Goal: Task Accomplishment & Management: Manage account settings

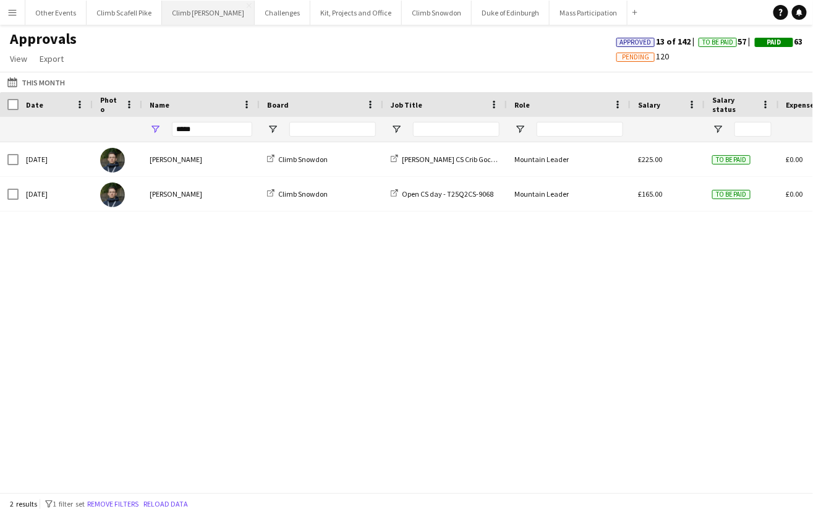
click at [187, 17] on button "Climb [PERSON_NAME] Close" at bounding box center [208, 13] width 93 height 24
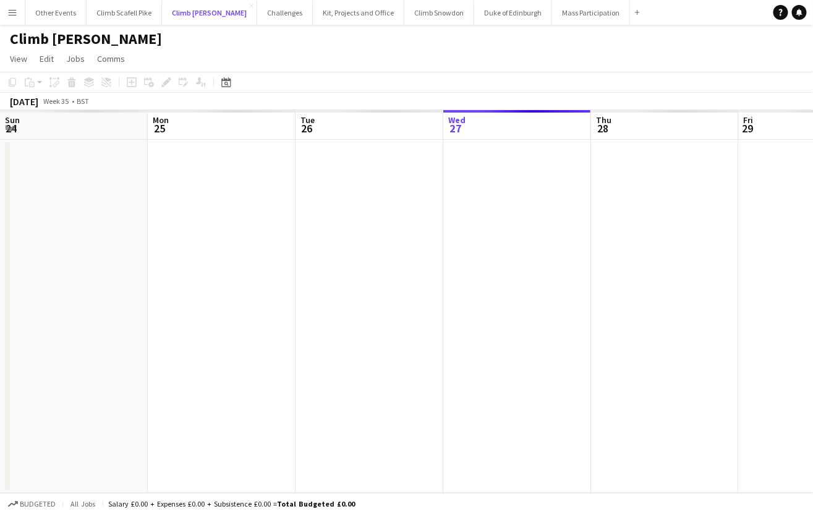
scroll to position [0, 295]
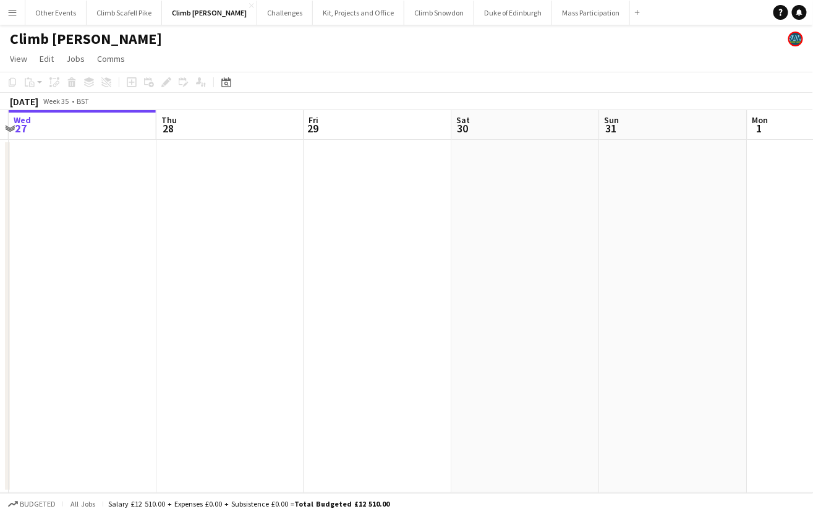
drag, startPoint x: 294, startPoint y: 257, endPoint x: 70, endPoint y: 286, distance: 224.9
click at [22, 279] on app-calendar-viewport "Sun 24 Mon 25 Tue 26 Wed 27 Thu 28 Fri 29 Sat 30 Sun 31 Mon 1 Tue 2 Wed 3" at bounding box center [406, 301] width 813 height 383
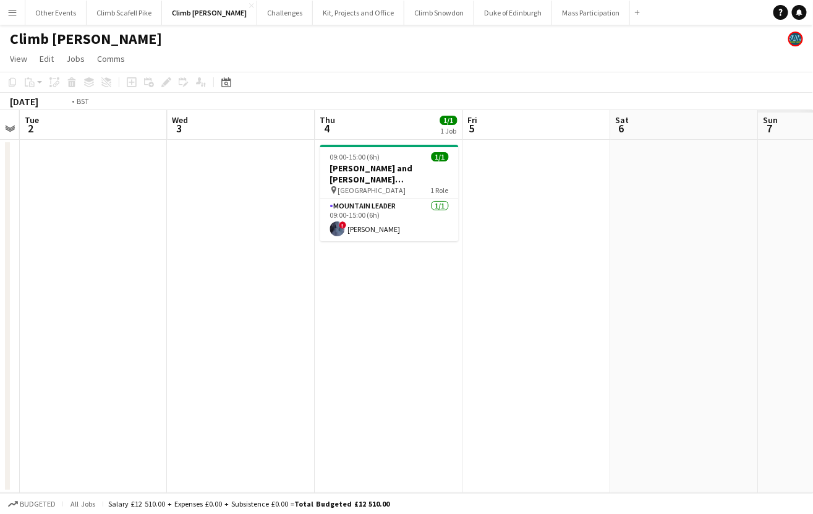
scroll to position [0, 394]
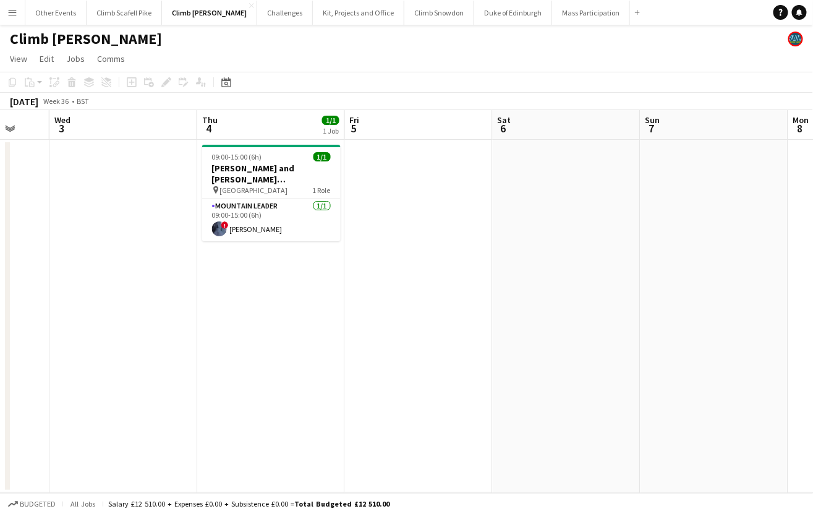
drag, startPoint x: 551, startPoint y: 302, endPoint x: 266, endPoint y: 213, distance: 297.9
click at [35, 339] on app-calendar-viewport "Sun 31 Mon 1 Tue 2 Wed 3 Thu 4 1/1 1 Job Fri 5 Sat 6 Sun 7 Mon 8 Tue 9 Wed 10 0…" at bounding box center [406, 301] width 813 height 383
click at [266, 213] on app-card-role "Mountain Leader [DATE] 09:00-15:00 (6h) ! [PERSON_NAME]" at bounding box center [271, 220] width 138 height 42
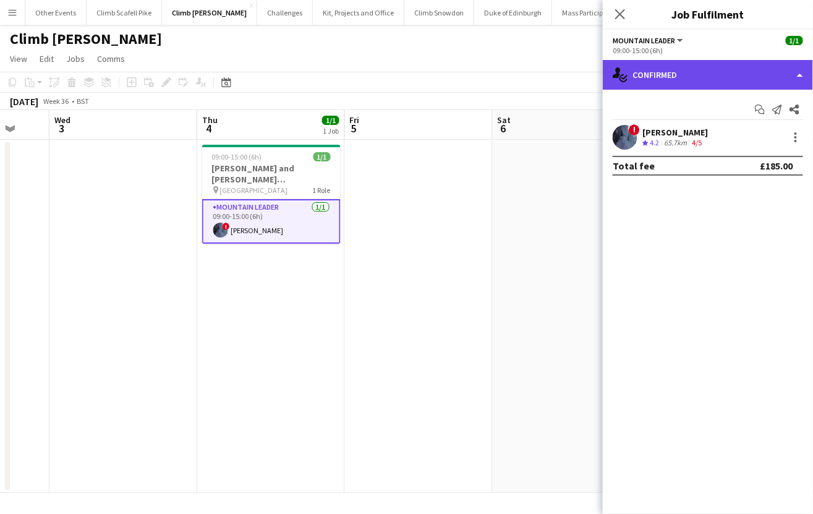
click at [801, 77] on div "single-neutral-actions-check-2 Confirmed" at bounding box center [708, 75] width 210 height 30
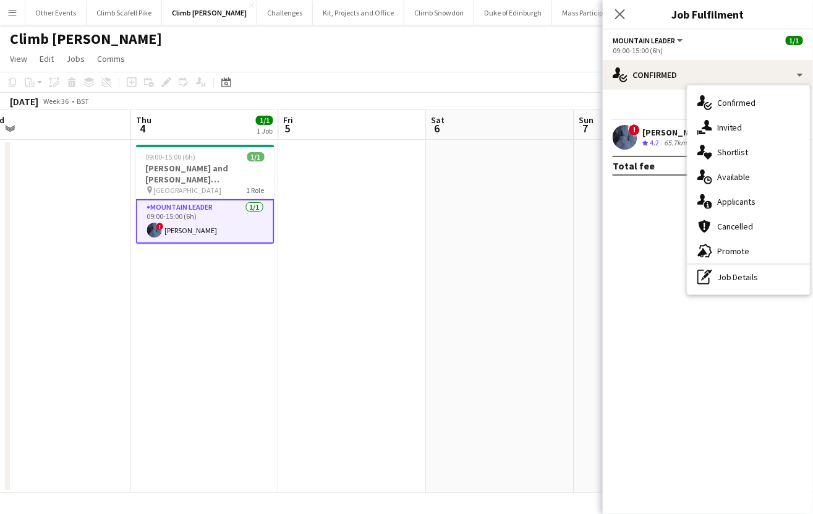
drag, startPoint x: 549, startPoint y: 335, endPoint x: 14, endPoint y: 405, distance: 539.9
click at [0, 410] on html "Menu Boards Boards Boards All jobs Status Workforce Workforce My Workforce Recr…" at bounding box center [406, 257] width 813 height 514
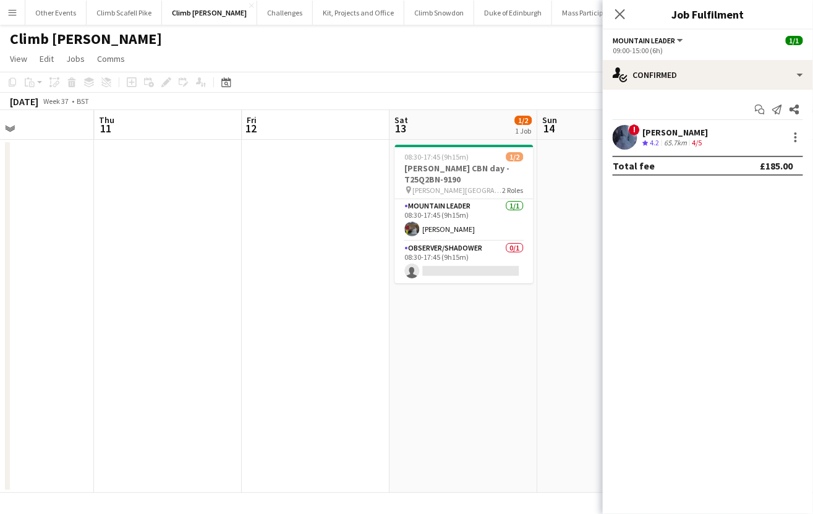
drag, startPoint x: -53, startPoint y: 417, endPoint x: 346, endPoint y: 342, distance: 406.2
click at [0, 417] on html "Menu Boards Boards Boards All jobs Status Workforce Workforce My Workforce Recr…" at bounding box center [406, 257] width 813 height 514
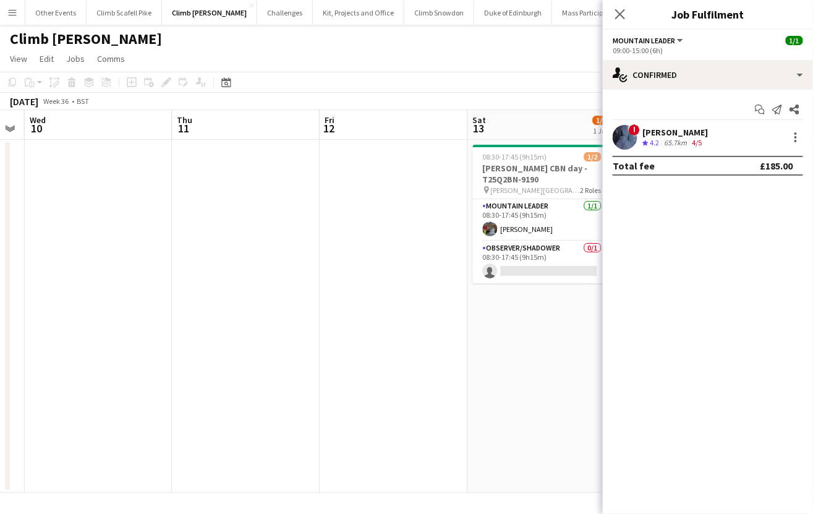
drag, startPoint x: 342, startPoint y: 335, endPoint x: 22, endPoint y: 369, distance: 322.0
click at [0, 391] on html "Menu Boards Boards Boards All jobs Status Workforce Workforce My Workforce Recr…" at bounding box center [406, 257] width 813 height 514
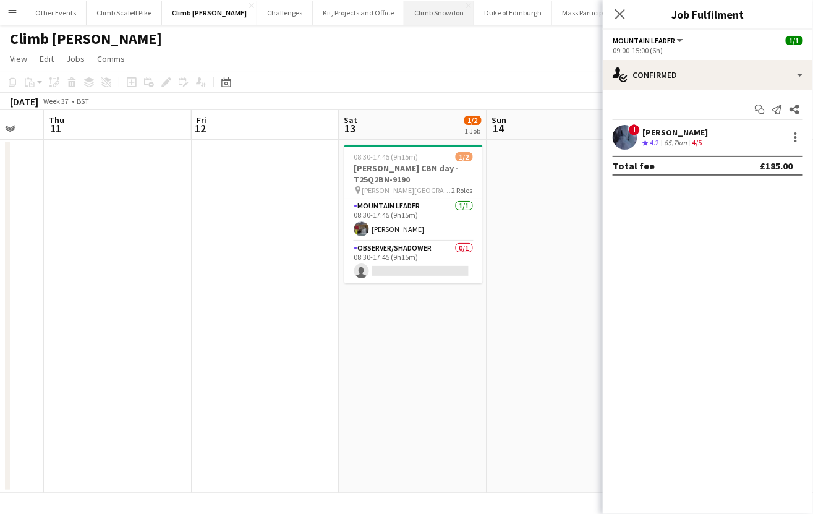
click at [424, 19] on button "Climb Snowdon Close" at bounding box center [439, 13] width 70 height 24
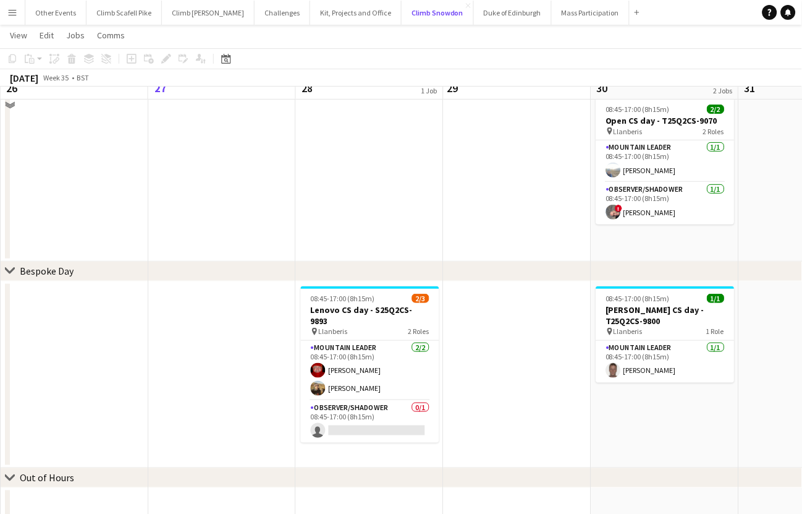
scroll to position [57, 0]
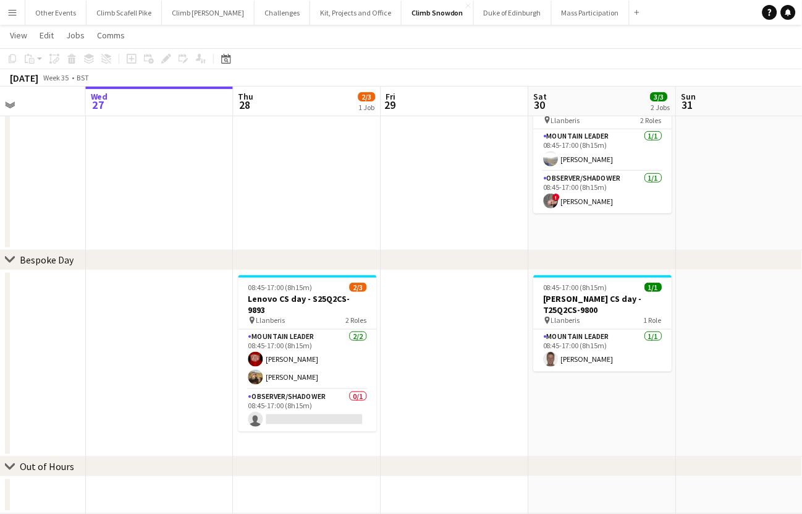
drag, startPoint x: 719, startPoint y: 407, endPoint x: 355, endPoint y: 412, distance: 363.5
click at [355, 412] on app-calendar-viewport "Sun 24 1/2 1 Job Mon 25 Tue 26 Wed 27 Thu 28 2/3 1 Job Fri 29 Sat 30 3/3 2 Jobs…" at bounding box center [401, 252] width 802 height 523
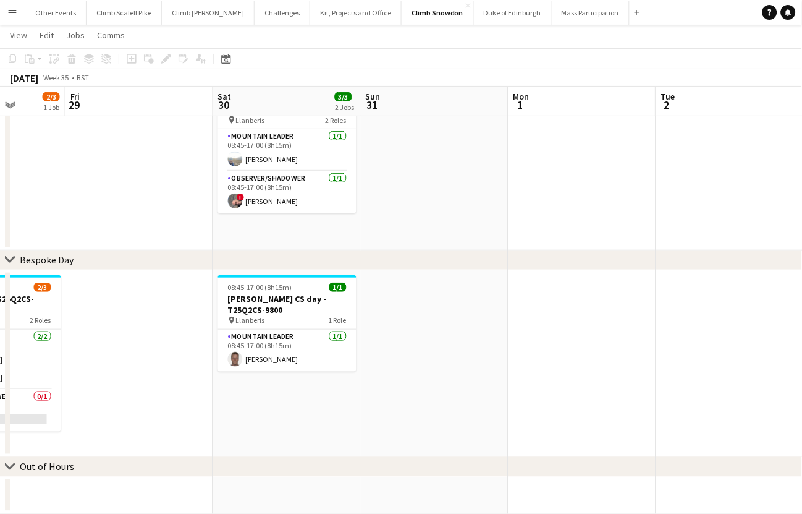
drag, startPoint x: 524, startPoint y: 360, endPoint x: 386, endPoint y: 378, distance: 138.4
click at [253, 381] on app-calendar-viewport "Tue 26 Wed 27 Thu 28 2/3 1 Job Fri 29 Sat 30 3/3 2 Jobs Sun 31 Mon 1 Tue 2 Wed …" at bounding box center [401, 252] width 802 height 523
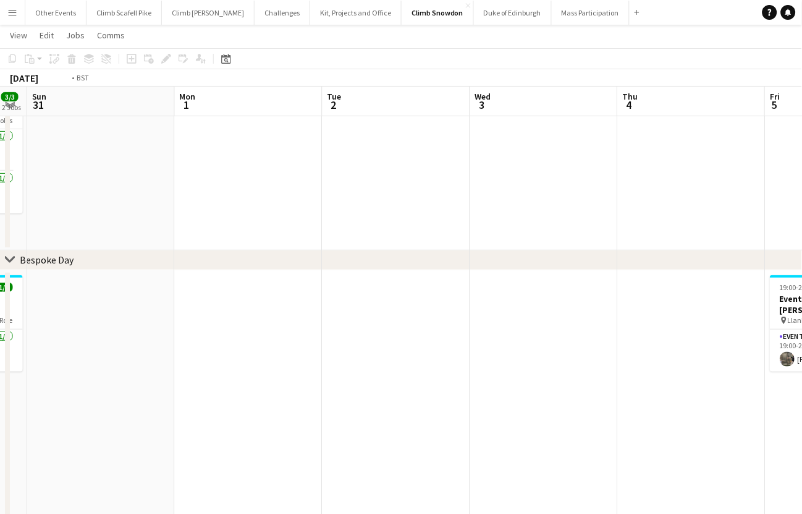
drag, startPoint x: 608, startPoint y: 371, endPoint x: 127, endPoint y: 391, distance: 481.3
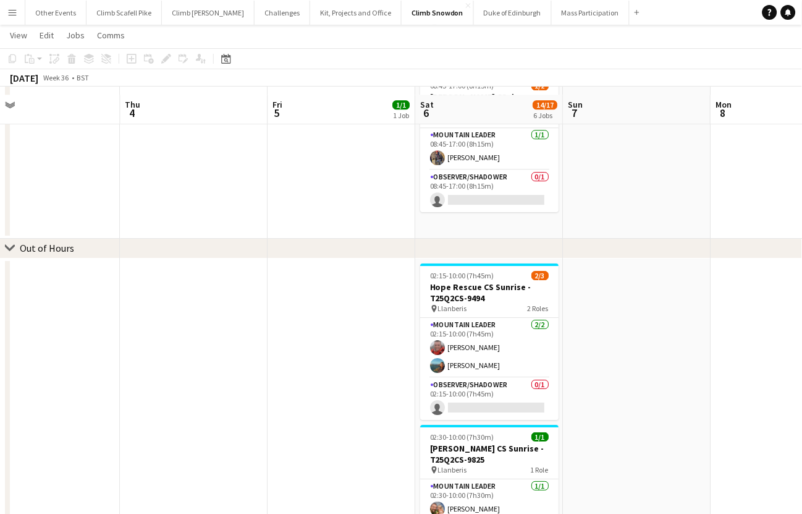
scroll to position [619, 0]
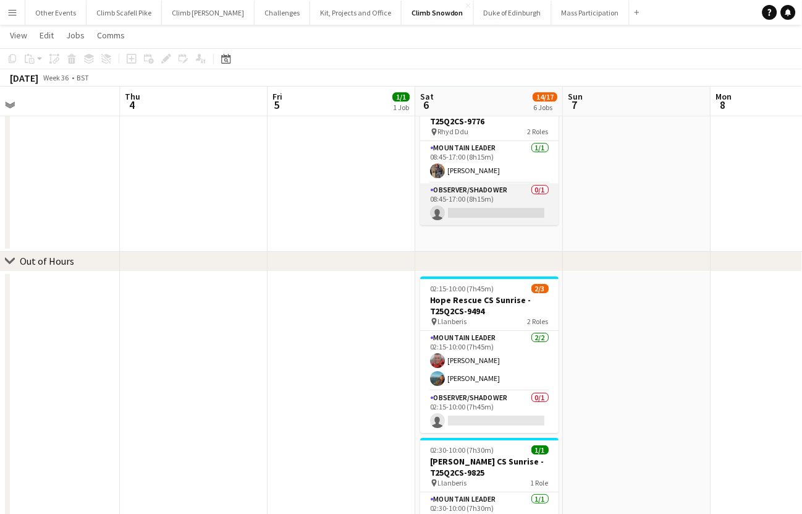
click at [500, 201] on app-card-role "Observer/Shadower 0/1 08:45-17:00 (8h15m) single-neutral-actions" at bounding box center [489, 204] width 138 height 42
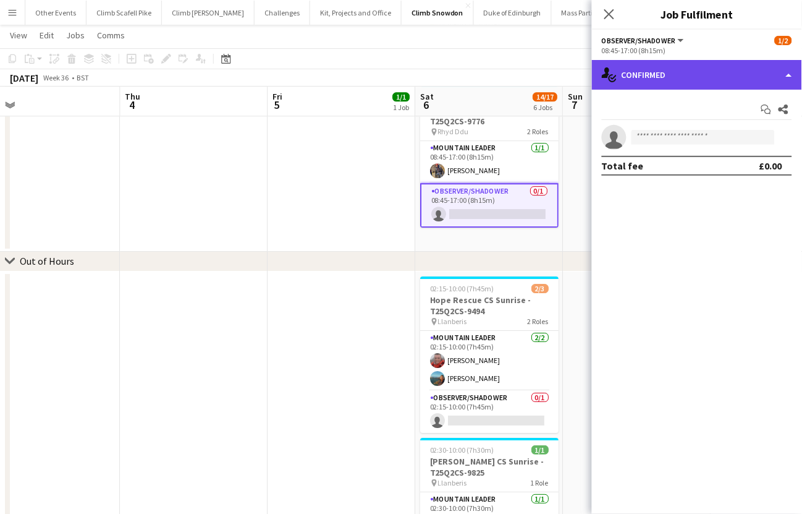
click at [790, 74] on div "single-neutral-actions-check-2 Confirmed" at bounding box center [697, 75] width 210 height 30
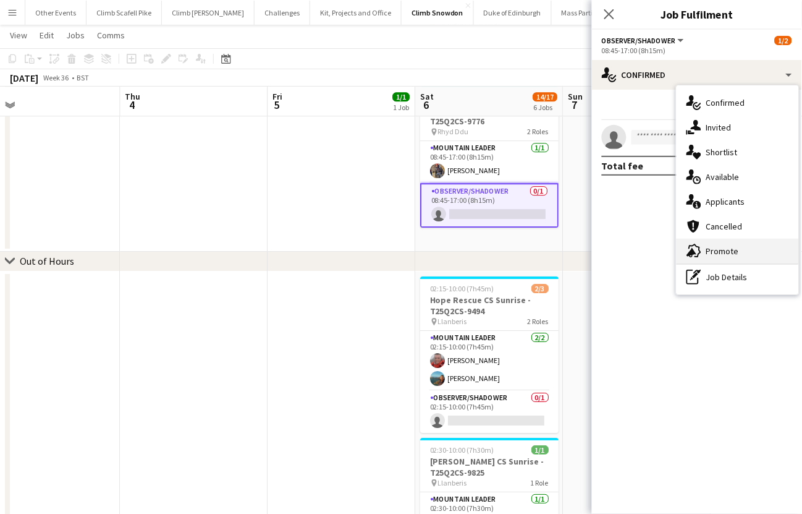
click at [724, 251] on div "advertising-megaphone Promote" at bounding box center [738, 251] width 122 height 25
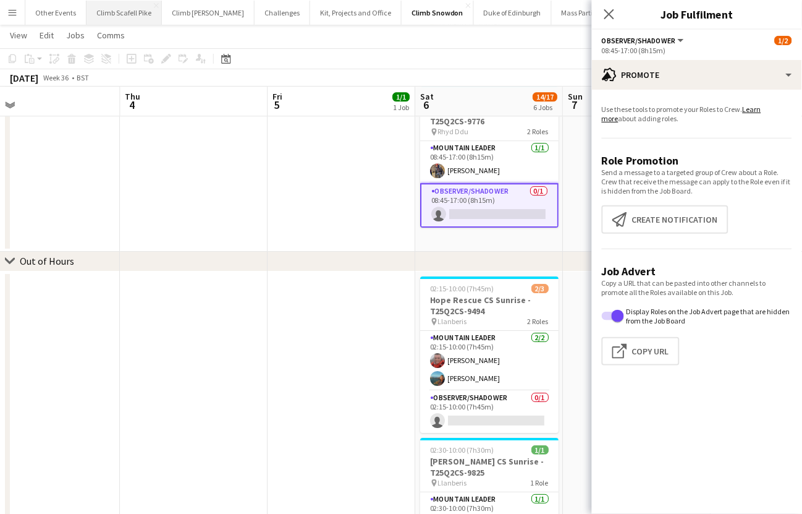
click at [127, 18] on button "Climb Scafell Pike Close" at bounding box center [124, 13] width 75 height 24
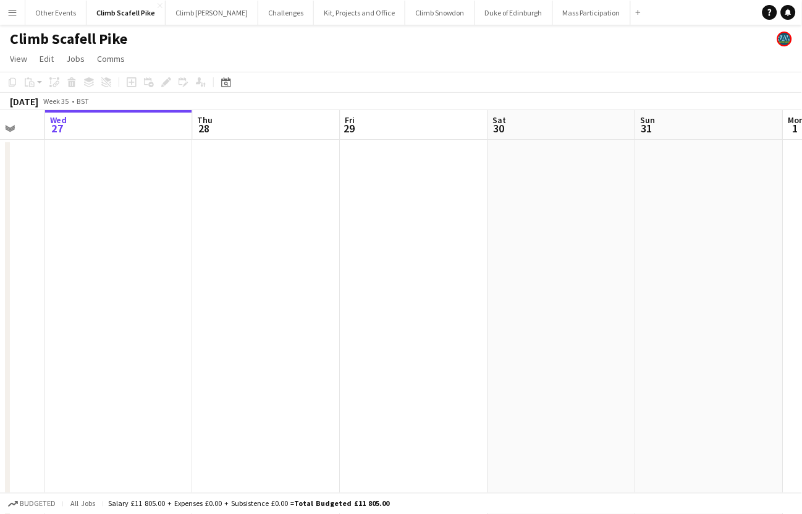
drag, startPoint x: 274, startPoint y: 341, endPoint x: 213, endPoint y: 340, distance: 61.2
click at [184, 347] on app-calendar-viewport "Sun 24 3/6 3 Jobs Mon 25 Tue 26 Wed 27 Thu 28 Fri 29 Sat 30 Sun 31 Mon 1 Tue 2 …" at bounding box center [401, 382] width 802 height 545
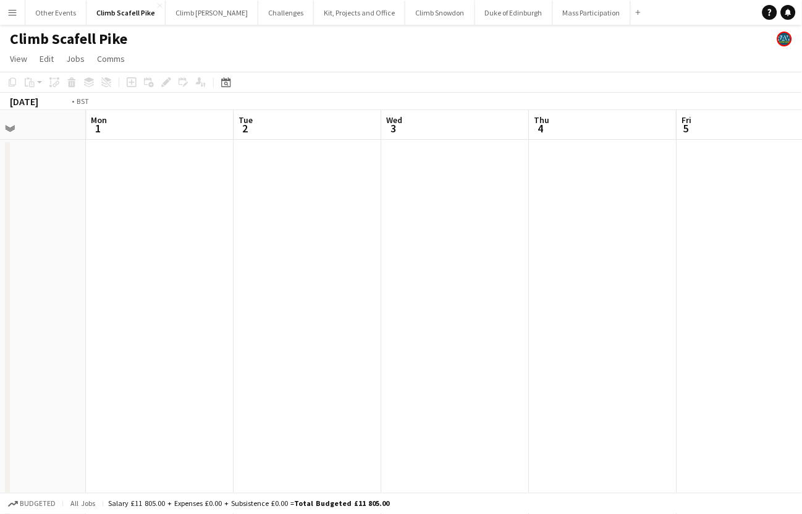
drag, startPoint x: 551, startPoint y: 326, endPoint x: 548, endPoint y: 341, distance: 15.2
click at [65, 367] on app-calendar-viewport "Thu 28 Fri 29 Sat 30 Sun 31 Mon 1 Tue 2 Wed 3 Thu 4 Fri 5 Sat 6 Sun 7" at bounding box center [401, 382] width 802 height 545
drag, startPoint x: 226, startPoint y: 365, endPoint x: 558, endPoint y: 346, distance: 332.4
click at [139, 368] on app-calendar-viewport "Mon 1 Tue 2 Wed 3 Thu 4 Fri 5 Sat 6 Sun 7 Mon 8 Tue 9 Wed 10 Thu 11" at bounding box center [401, 382] width 802 height 545
drag, startPoint x: 430, startPoint y: 364, endPoint x: 333, endPoint y: 375, distance: 98.2
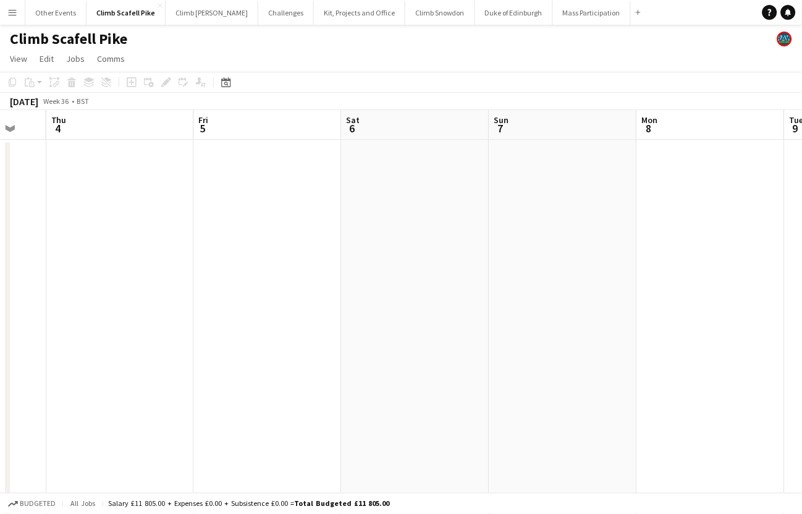
click at [197, 381] on app-calendar-viewport "Mon 1 Tue 2 Wed 3 Thu 4 Fri 5 Sat 6 Sun 7 Mon 8 Tue 9 Wed 10 Thu 11" at bounding box center [401, 382] width 802 height 545
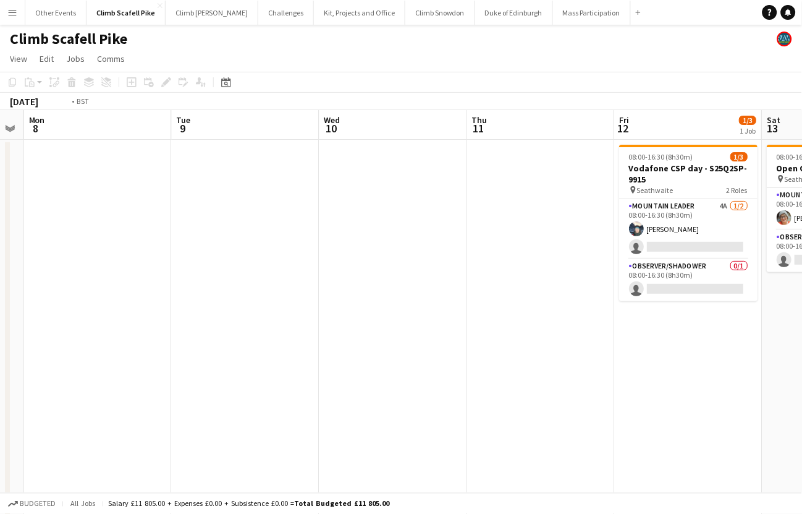
scroll to position [0, 419]
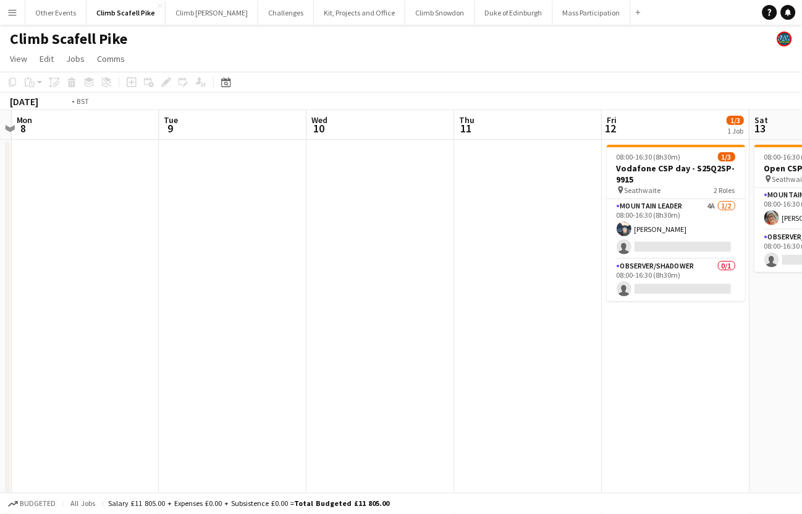
drag, startPoint x: 586, startPoint y: 372, endPoint x: 261, endPoint y: 396, distance: 326.0
click at [261, 396] on app-calendar-viewport "Fri 5 Sat 6 Sun 7 Mon 8 Tue 9 Wed 10 Thu 11 Fri 12 1/3 1 Job Sat 13 1/2 1 Job S…" at bounding box center [401, 382] width 802 height 545
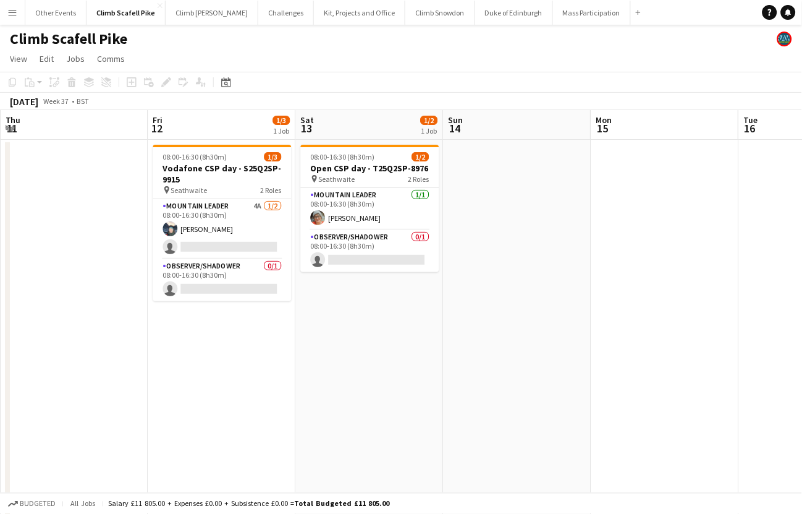
click at [185, 366] on app-calendar-viewport "Mon 8 Tue 9 Wed 10 Thu 11 Fri 12 1/3 1 Job Sat 13 1/2 1 Job Sun 14 Mon 15 Tue 1…" at bounding box center [401, 382] width 802 height 545
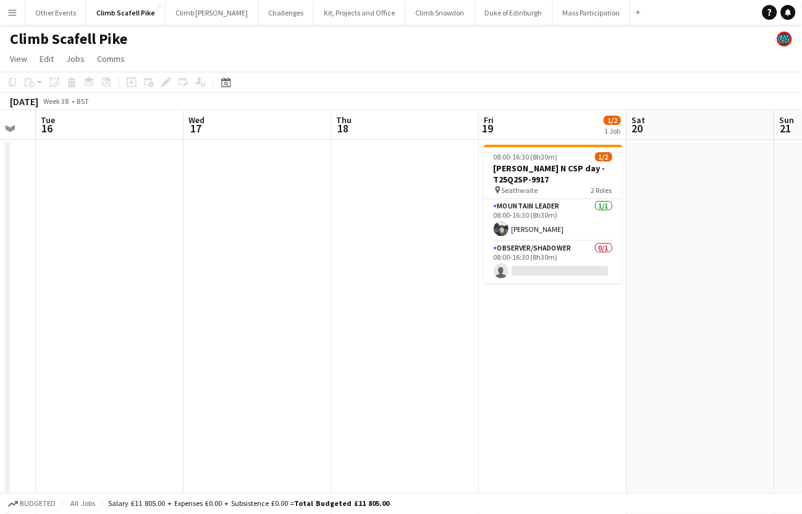
drag, startPoint x: 374, startPoint y: 352, endPoint x: 195, endPoint y: 380, distance: 181.4
click at [154, 374] on app-calendar-viewport "Fri 12 1/3 1 Job Sat 13 1/2 1 Job Sun 14 Mon 15 Tue 16 Wed 17 Thu 18 Fri 19 1/2…" at bounding box center [401, 448] width 802 height 676
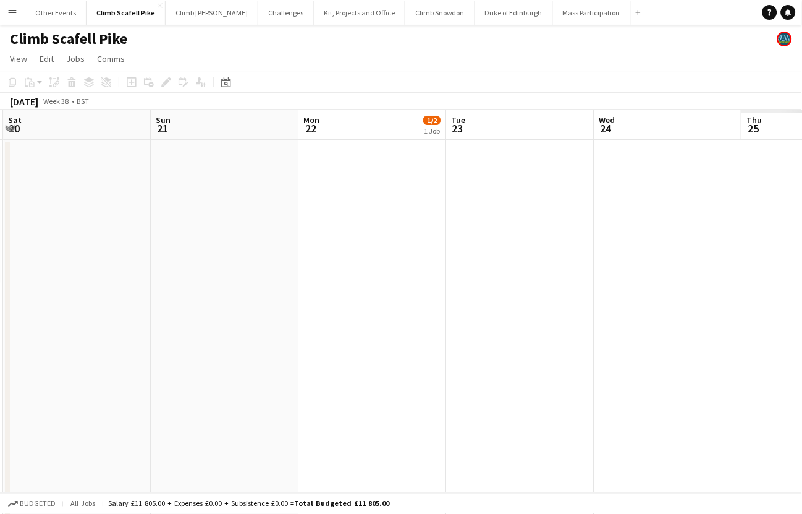
scroll to position [0, 354]
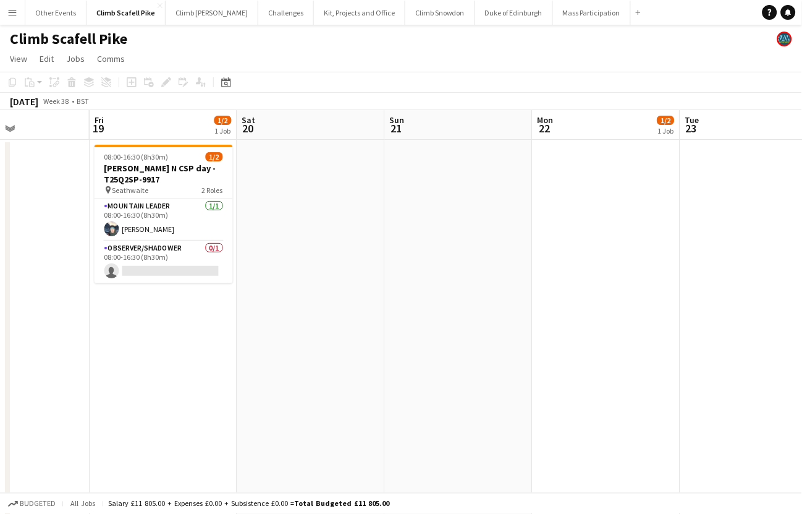
drag, startPoint x: 463, startPoint y: 368, endPoint x: 319, endPoint y: 388, distance: 145.3
click at [320, 388] on app-calendar-viewport "Tue 16 Wed 17 Thu 18 Fri 19 1/2 1 Job Sat 20 Sun 21 Mon 22 1/2 1 Job Tue 23 Wed…" at bounding box center [401, 448] width 802 height 676
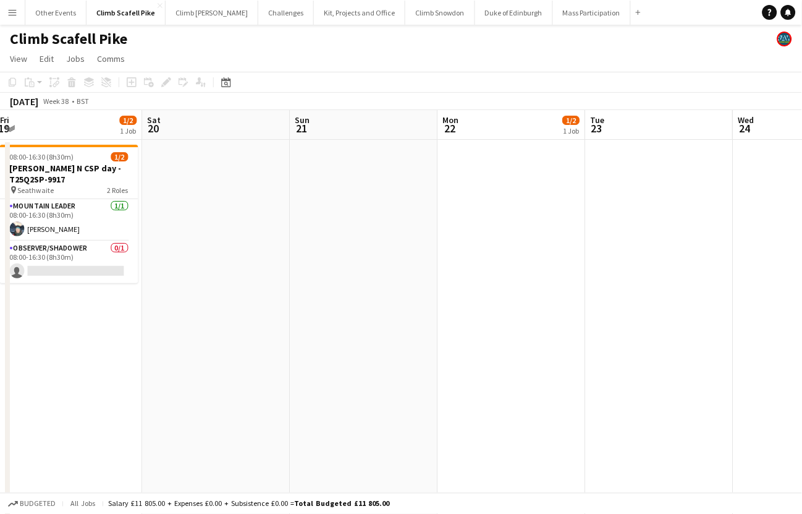
drag, startPoint x: 655, startPoint y: 321, endPoint x: 286, endPoint y: 372, distance: 373.1
click at [286, 372] on app-calendar-viewport "Tue 16 Wed 17 Thu 18 Fri 19 1/2 1 Job Sat 20 Sun 21 Mon 22 1/2 1 Job Tue 23 Wed…" at bounding box center [401, 448] width 802 height 676
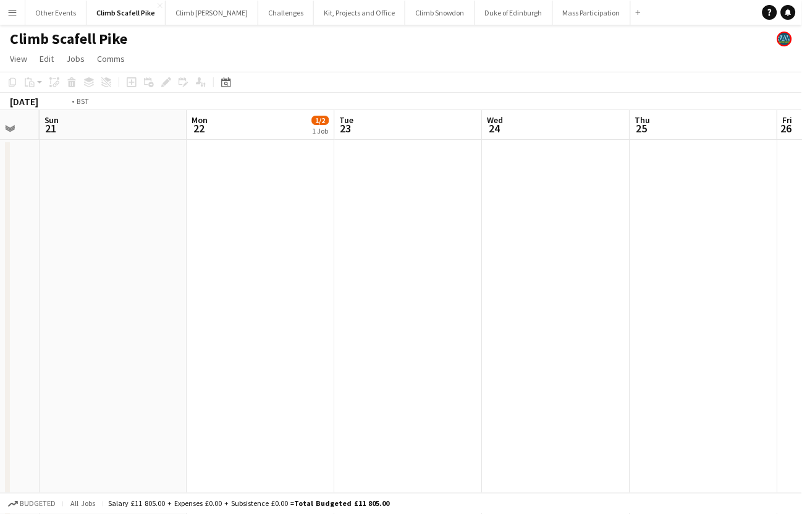
drag, startPoint x: 545, startPoint y: 365, endPoint x: 169, endPoint y: 409, distance: 377.7
click at [169, 409] on app-calendar-viewport "Thu 18 Fri 19 1/2 1 Job Sat 20 Sun 21 Mon 22 1/2 1 Job Tue 23 Wed 24 Thu 25 Fri…" at bounding box center [401, 448] width 802 height 676
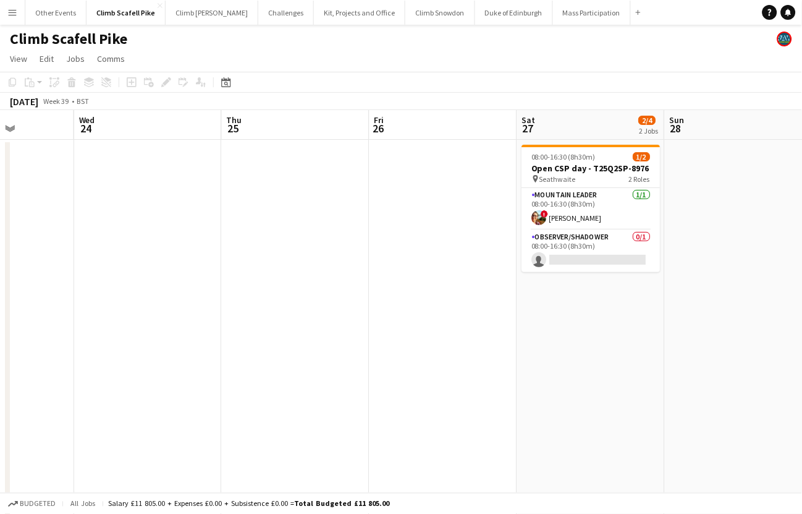
drag, startPoint x: 613, startPoint y: 347, endPoint x: 758, endPoint y: 314, distance: 148.4
click at [749, 319] on app-calendar-viewport "Sun 21 Mon 22 1/2 1 Job Tue 23 Wed 24 Thu 25 Fri 26 Sat 27 2/4 2 Jobs Sun 28 Mo…" at bounding box center [401, 448] width 802 height 676
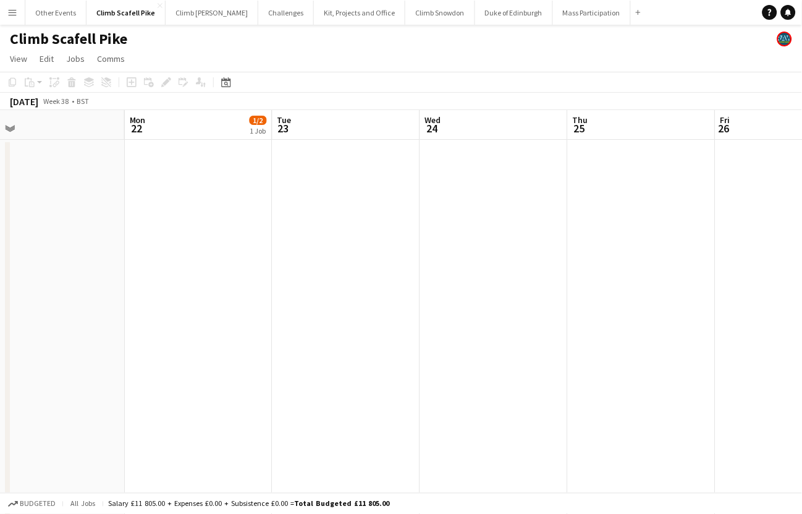
drag, startPoint x: 144, startPoint y: 402, endPoint x: 418, endPoint y: 376, distance: 275.0
click at [426, 383] on app-calendar-viewport "Fri 19 1/2 1 Job Sat 20 Sun 21 Mon 22 1/2 1 Job Tue 23 Wed 24 Thu 25 Fri 26 Sat…" at bounding box center [401, 448] width 802 height 676
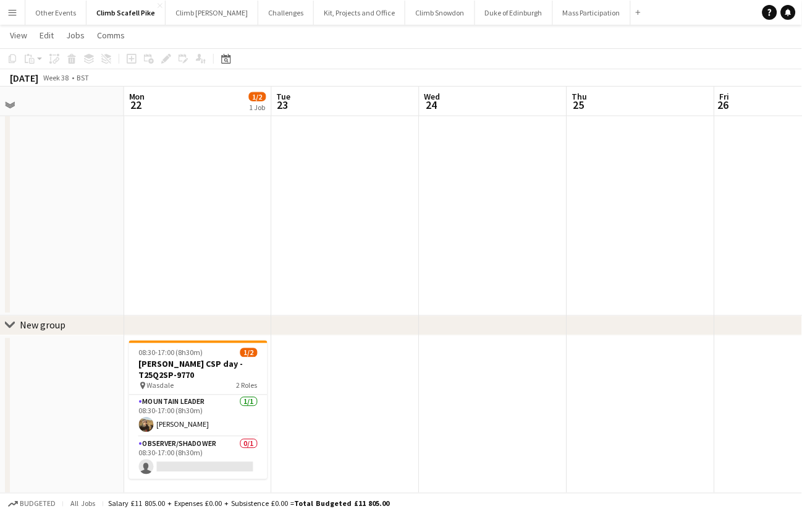
scroll to position [292, 0]
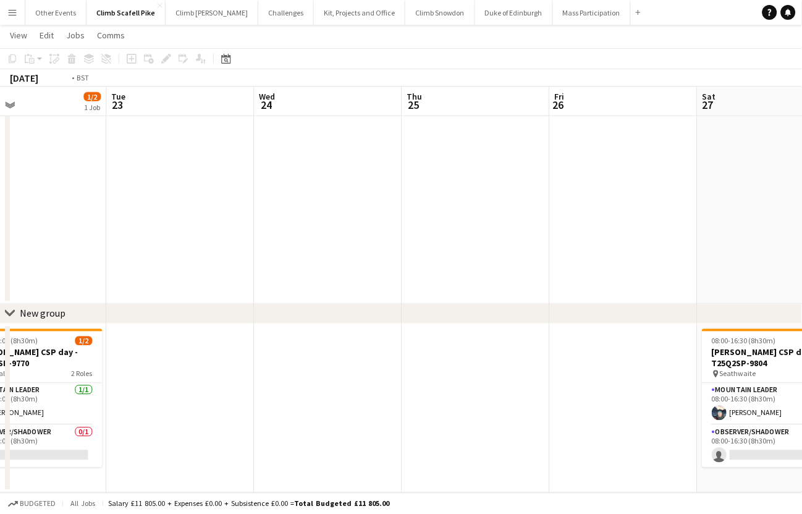
drag, startPoint x: 517, startPoint y: 364, endPoint x: 360, endPoint y: 380, distance: 157.1
click at [252, 385] on app-calendar-viewport "Fri 19 1/2 1 Job Sat 20 Sun 21 Mon 22 1/2 1 Job Tue 23 Wed 24 Thu 25 Fri 26 Sat…" at bounding box center [401, 124] width 802 height 737
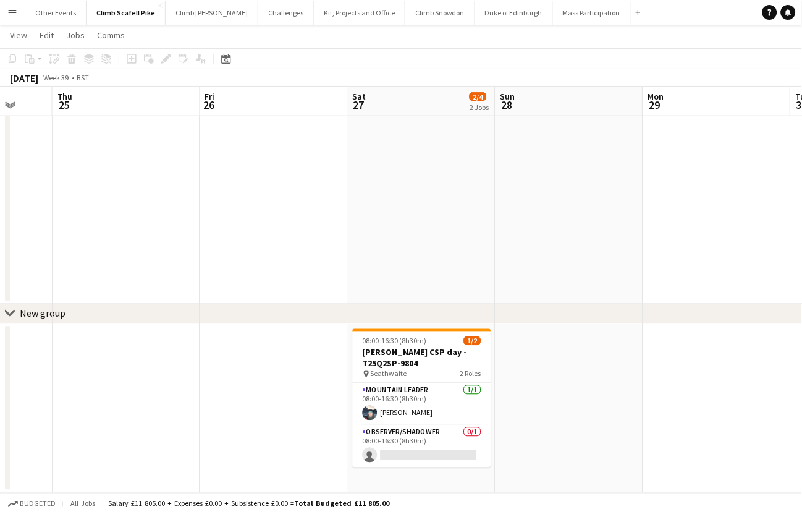
scroll to position [0, 495]
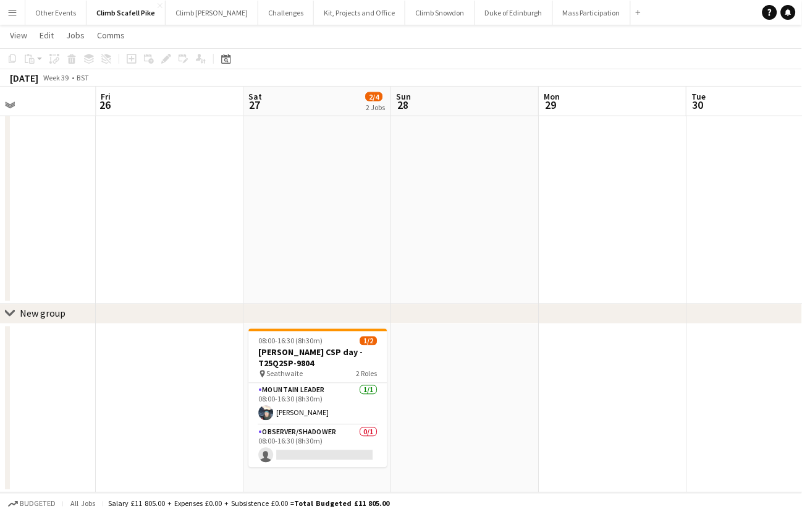
drag, startPoint x: 676, startPoint y: 266, endPoint x: 451, endPoint y: 302, distance: 228.5
click at [451, 302] on app-calendar-viewport "Mon 22 1/2 1 Job Tue 23 Wed 24 Thu 25 Fri 26 Sat 27 2/4 2 Jobs Sun 28 Mon 29 Tu…" at bounding box center [401, 124] width 802 height 737
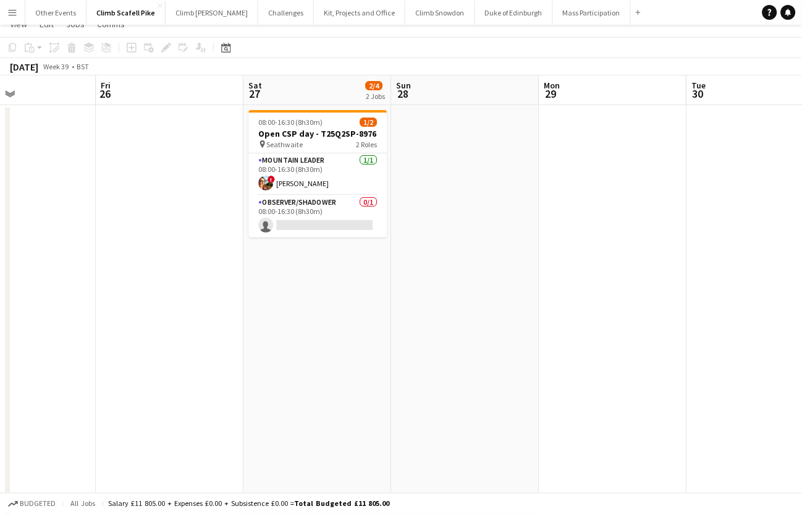
scroll to position [0, 0]
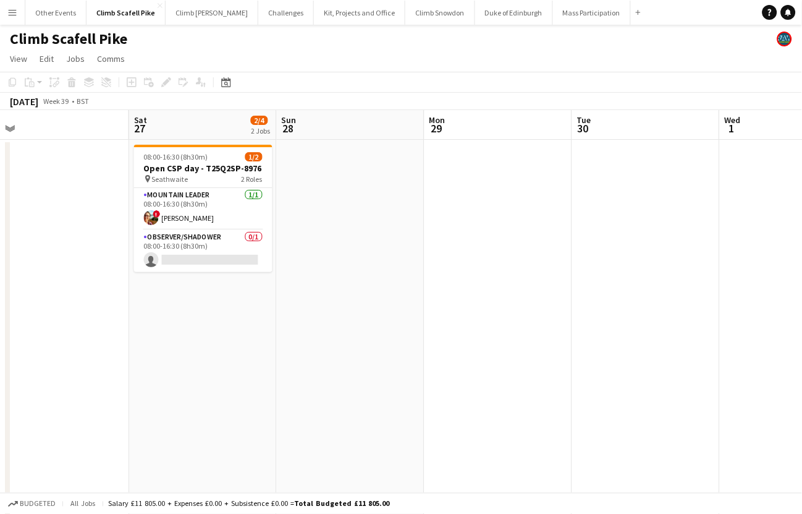
drag, startPoint x: 581, startPoint y: 370, endPoint x: 326, endPoint y: 403, distance: 256.8
click at [326, 403] on app-calendar-viewport "Wed 24 Thu 25 Fri 26 Sat 27 2/4 2 Jobs Sun 28 Mon 29 Tue 30 Wed 1 Thu 2 Fri 3 S…" at bounding box center [401, 448] width 802 height 676
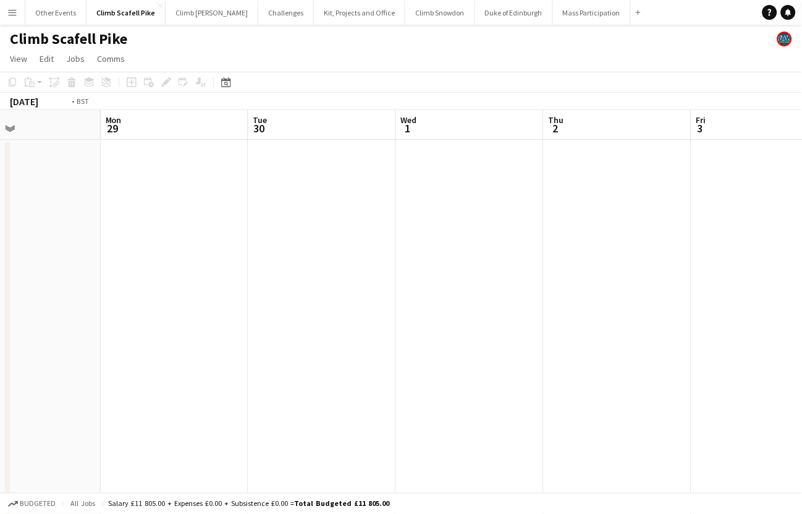
drag, startPoint x: 159, startPoint y: 423, endPoint x: 176, endPoint y: 421, distance: 16.8
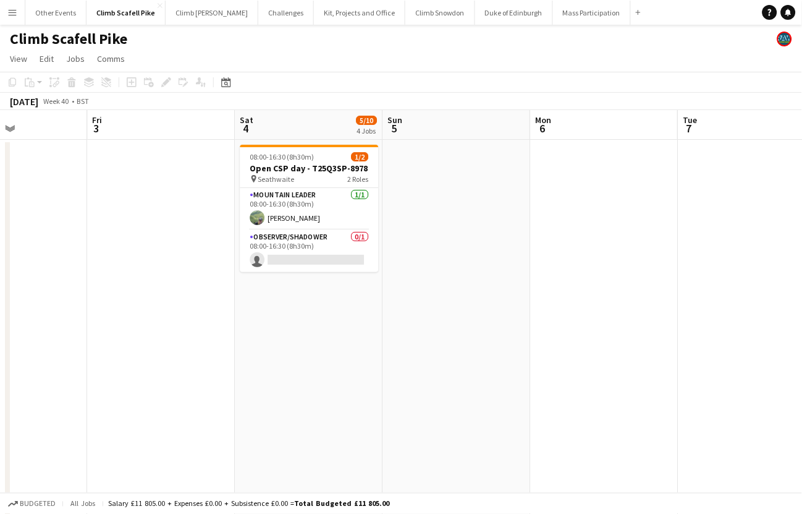
scroll to position [0, 542]
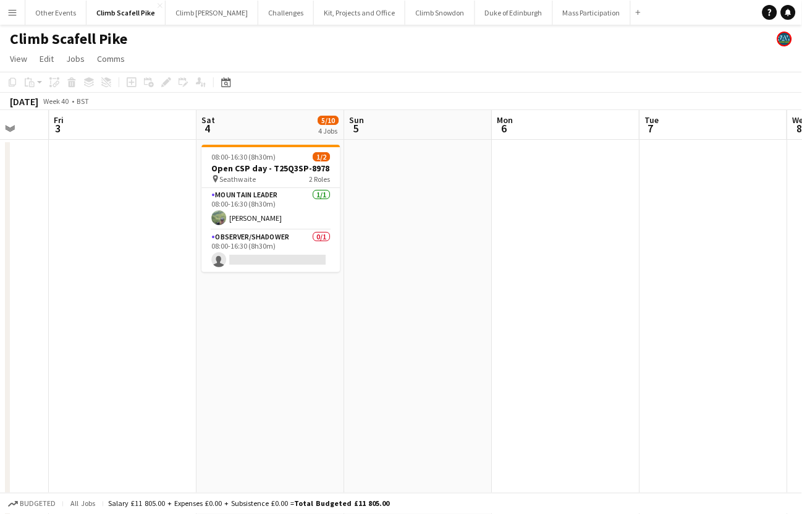
drag, startPoint x: 550, startPoint y: 387, endPoint x: 409, endPoint y: 402, distance: 141.7
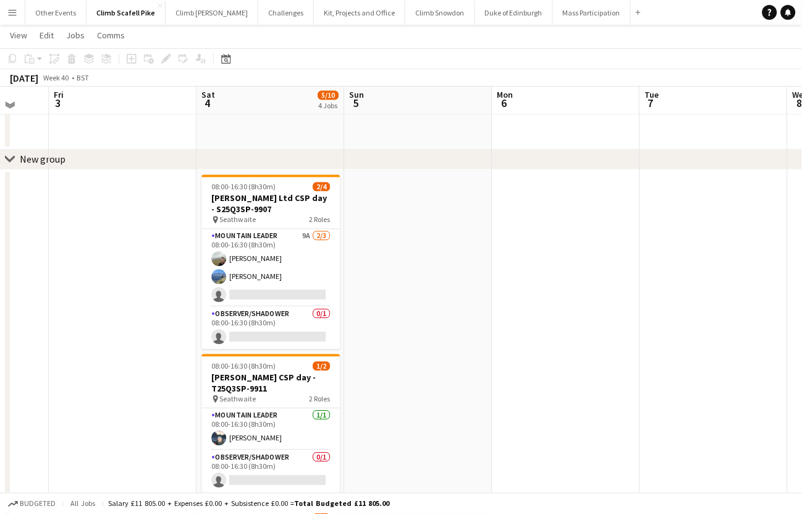
scroll to position [443, 0]
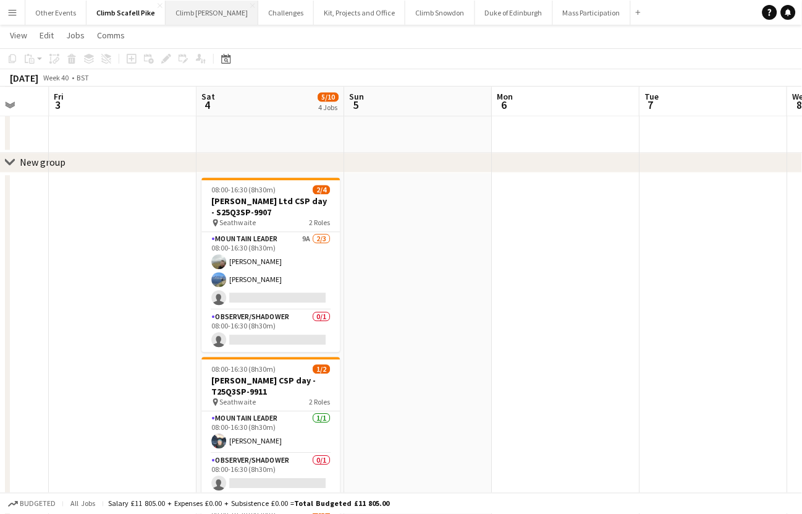
click at [166, 15] on button "Climb [PERSON_NAME] Close" at bounding box center [212, 13] width 93 height 24
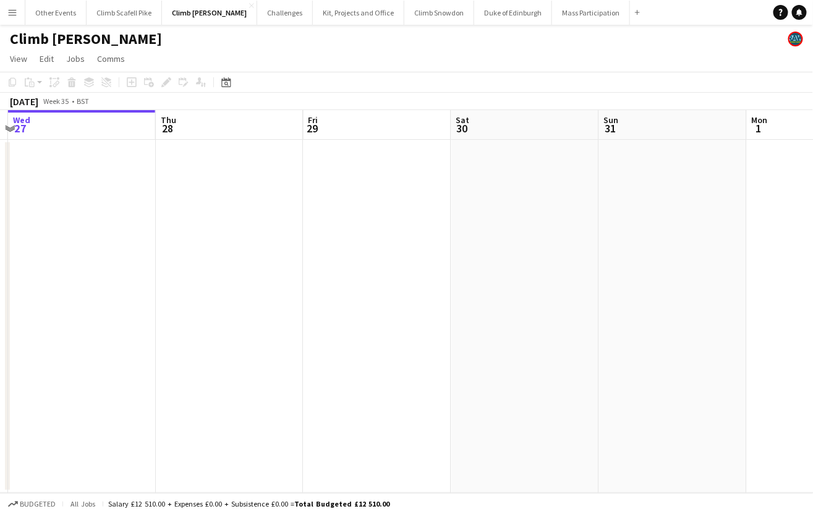
drag, startPoint x: 136, startPoint y: 257, endPoint x: 144, endPoint y: 257, distance: 8.1
click at [137, 257] on app-calendar-viewport "Sun 24 Mon 25 Tue 26 Wed 27 Thu 28 Fri 29 Sat 30 Sun 31 Mon 1 Tue 2 Wed 3" at bounding box center [406, 301] width 813 height 383
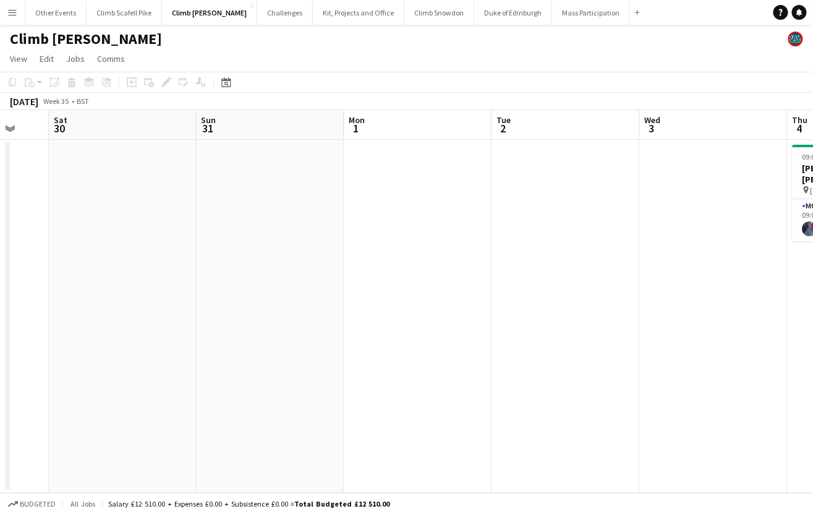
drag, startPoint x: 440, startPoint y: 253, endPoint x: 579, endPoint y: 294, distance: 145.1
click at [201, 265] on app-calendar-viewport "Tue 26 Wed 27 Thu 28 Fri 29 Sat 30 Sun 31 Mon 1 Tue 2 Wed 3 Thu 4 1/1 1 Job Fri…" at bounding box center [406, 301] width 813 height 383
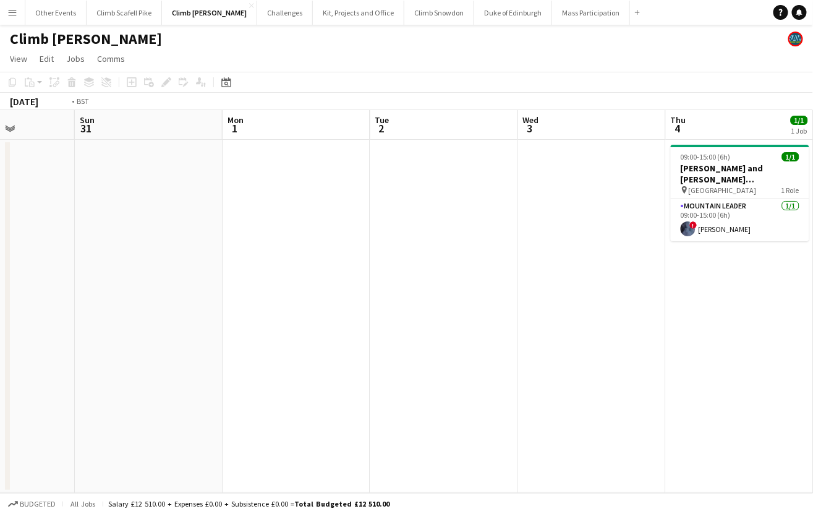
drag, startPoint x: 323, startPoint y: 318, endPoint x: 558, endPoint y: 331, distance: 235.9
click at [229, 326] on app-calendar-viewport "Thu 28 Fri 29 Sat 30 Sun 31 Mon 1 Tue 2 Wed 3 Thu 4 1/1 1 Job Fri 5 Sat 6 Sun 7…" at bounding box center [406, 301] width 813 height 383
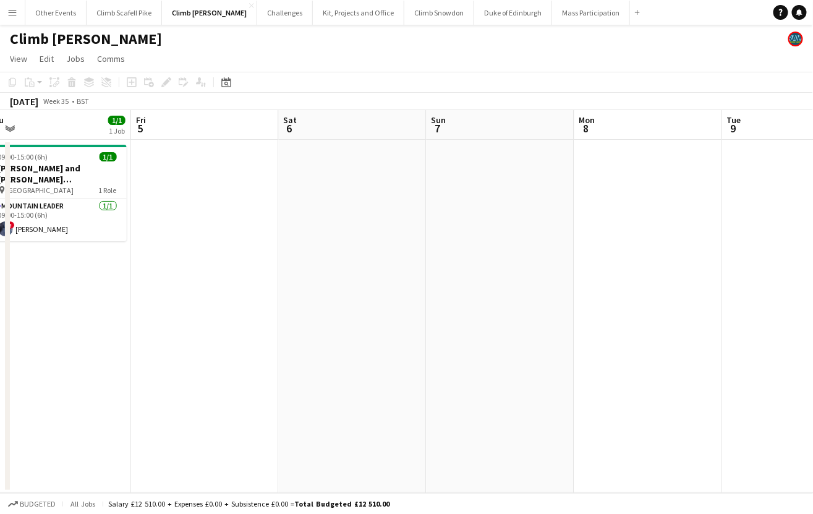
drag, startPoint x: 385, startPoint y: 327, endPoint x: 402, endPoint y: 341, distance: 21.5
click at [227, 340] on app-calendar-viewport "Mon 1 Tue 2 Wed 3 Thu 4 1/1 1 Job Fri 5 Sat 6 Sun 7 Mon 8 Tue 9 Wed 10 Thu 11 0…" at bounding box center [406, 301] width 813 height 383
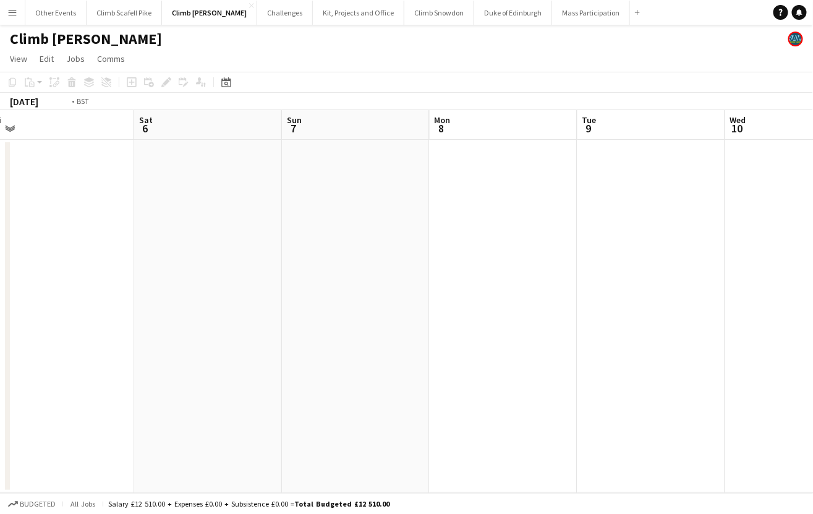
drag, startPoint x: 380, startPoint y: 334, endPoint x: 223, endPoint y: 348, distance: 157.6
click at [206, 345] on app-calendar-viewport "Wed 3 Thu 4 1/1 1 Job Fri 5 Sat 6 Sun 7 Mon 8 Tue 9 Wed 10 Thu 11 Fri 12 Sat 13…" at bounding box center [406, 301] width 813 height 383
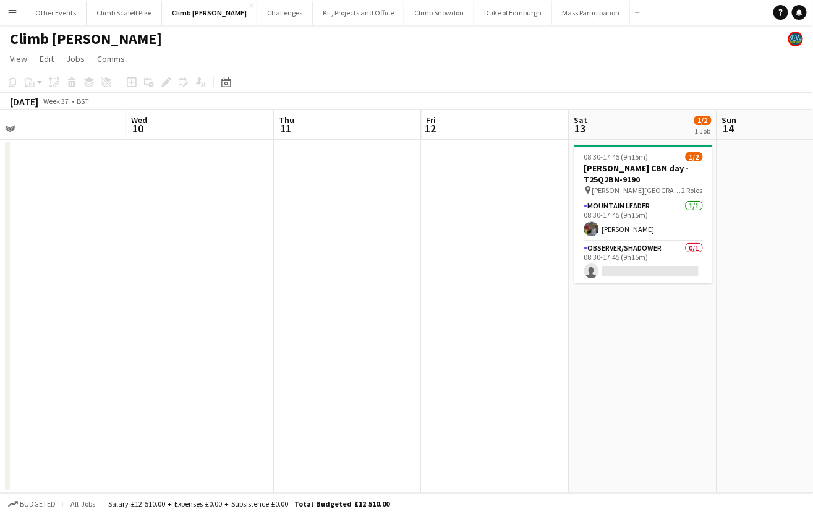
drag, startPoint x: 365, startPoint y: 338, endPoint x: 453, endPoint y: 336, distance: 87.8
click at [294, 350] on app-calendar-viewport "Sun 7 Mon 8 Tue 9 Wed 10 Thu 11 Fri 12 Sat 13 1/2 1 Job Sun 14 Mon 15 Tue 16 We…" at bounding box center [406, 301] width 813 height 383
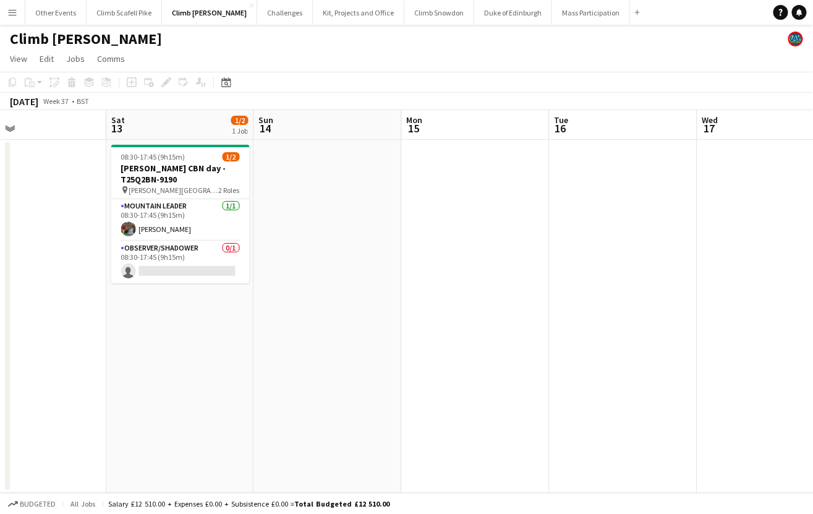
drag, startPoint x: 557, startPoint y: 326, endPoint x: 618, endPoint y: 346, distance: 64.1
click at [349, 333] on app-calendar-viewport "Tue 9 Wed 10 Thu 11 Fri 12 Sat 13 1/2 1 Job Sun 14 Mon 15 Tue 16 Wed 17 Thu 18 …" at bounding box center [406, 301] width 813 height 383
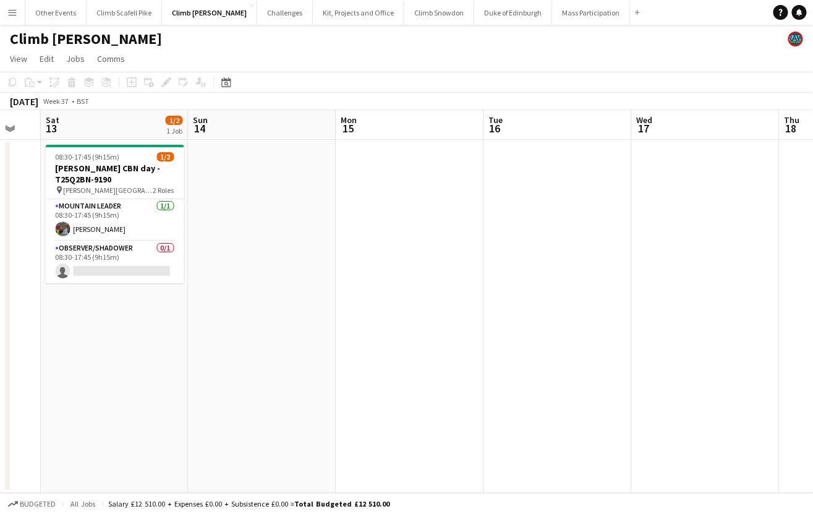
drag, startPoint x: 413, startPoint y: 330, endPoint x: 316, endPoint y: 346, distance: 97.8
click at [254, 330] on app-calendar-viewport "Tue 9 Wed 10 Thu 11 Fri 12 Sat 13 1/2 1 Job Sun 14 Mon 15 Tue 16 Wed 17 Thu 18 …" at bounding box center [406, 301] width 813 height 383
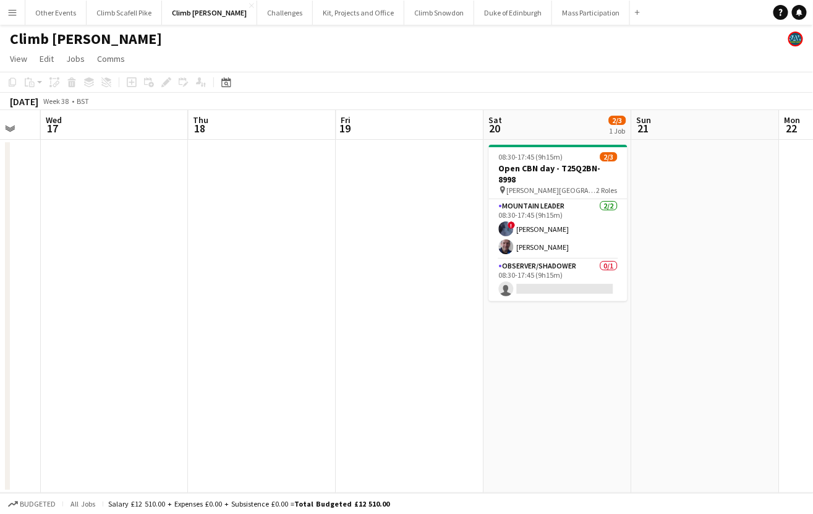
drag, startPoint x: 459, startPoint y: 337, endPoint x: 447, endPoint y: 354, distance: 20.4
click at [301, 341] on app-calendar-viewport "Sat 13 1/2 1 Job Sun 14 Mon 15 Tue 16 Wed 17 Thu 18 Fri 19 Sat 20 2/3 1 Job Sun…" at bounding box center [406, 301] width 813 height 383
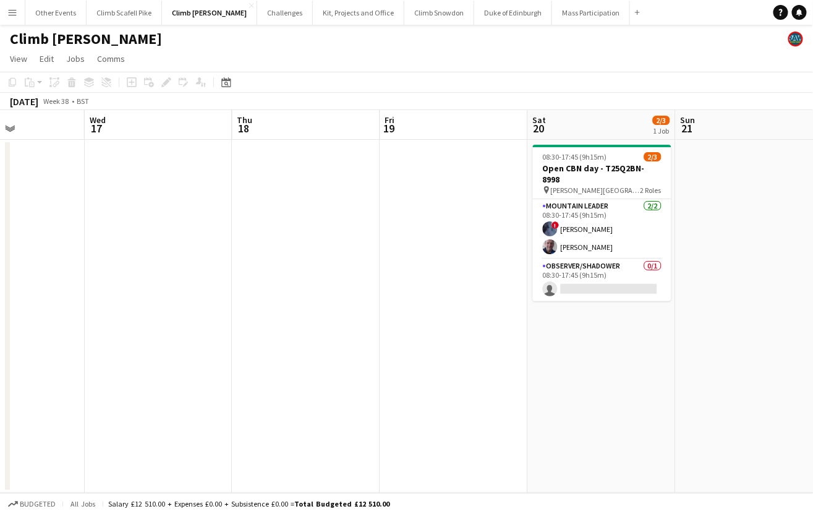
drag, startPoint x: 577, startPoint y: 350, endPoint x: 358, endPoint y: 362, distance: 219.8
click at [343, 360] on app-calendar-viewport "Sat 13 1/2 1 Job Sun 14 Mon 15 Tue 16 Wed 17 Thu 18 Fri 19 Sat 20 2/3 1 Job Sun…" at bounding box center [406, 301] width 813 height 383
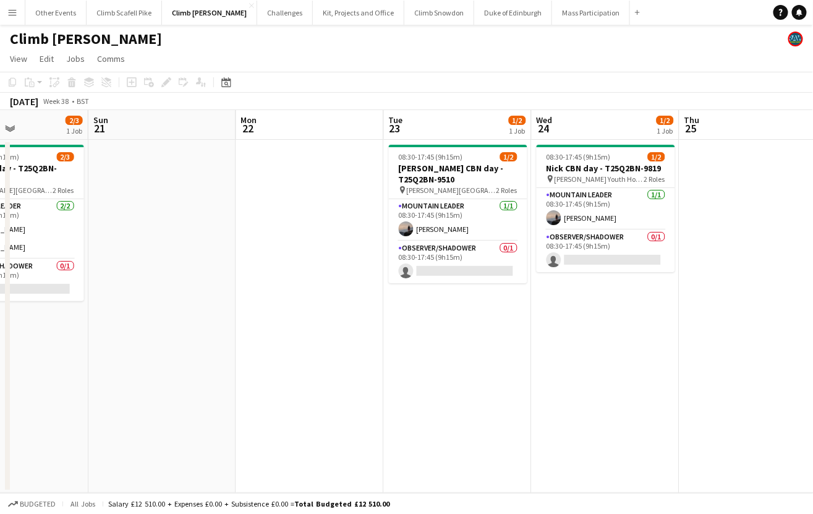
drag, startPoint x: 548, startPoint y: 332, endPoint x: 298, endPoint y: 346, distance: 250.7
click at [297, 346] on app-calendar-viewport "Wed 17 Thu 18 Fri 19 Sat 20 2/3 1 Job Sun 21 Mon 22 Tue 23 1/2 1 Job Wed 24 1/2…" at bounding box center [406, 301] width 813 height 383
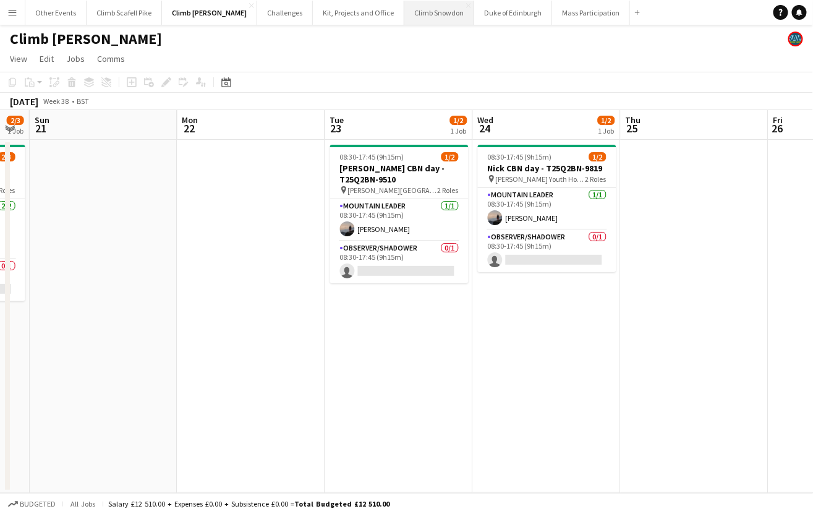
click at [415, 16] on button "Climb Snowdon Close" at bounding box center [439, 13] width 70 height 24
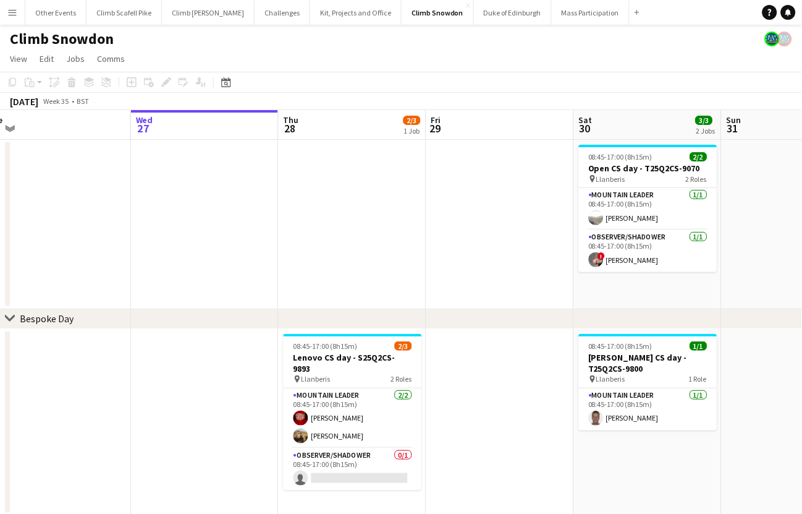
drag, startPoint x: 676, startPoint y: 301, endPoint x: 247, endPoint y: 305, distance: 429.0
click at [201, 305] on app-calendar-viewport "Sun 24 1/2 1 Job Mon 25 Tue 26 Wed 27 Thu 28 2/3 1 Job Fri 29 Sat 30 3/3 2 Jobs…" at bounding box center [401, 341] width 802 height 462
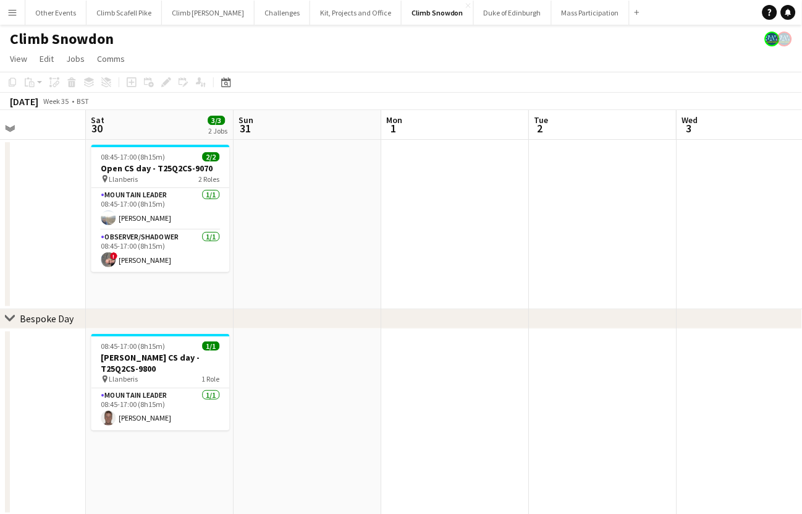
click at [323, 273] on app-calendar-viewport "Tue 26 Wed 27 Thu 28 2/3 1 Job Fri 29 Sat 30 3/3 2 Jobs Sun 31 Mon 1 Tue 2 Wed …" at bounding box center [401, 341] width 802 height 462
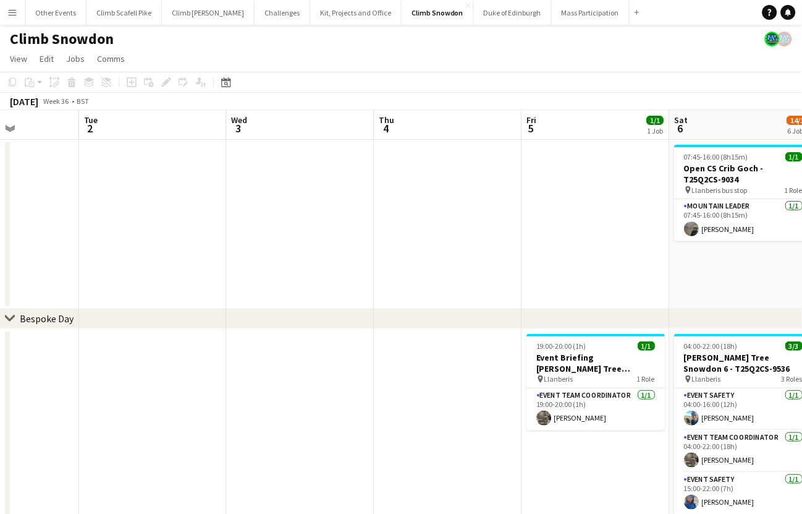
drag, startPoint x: 577, startPoint y: 277, endPoint x: 302, endPoint y: 295, distance: 275.6
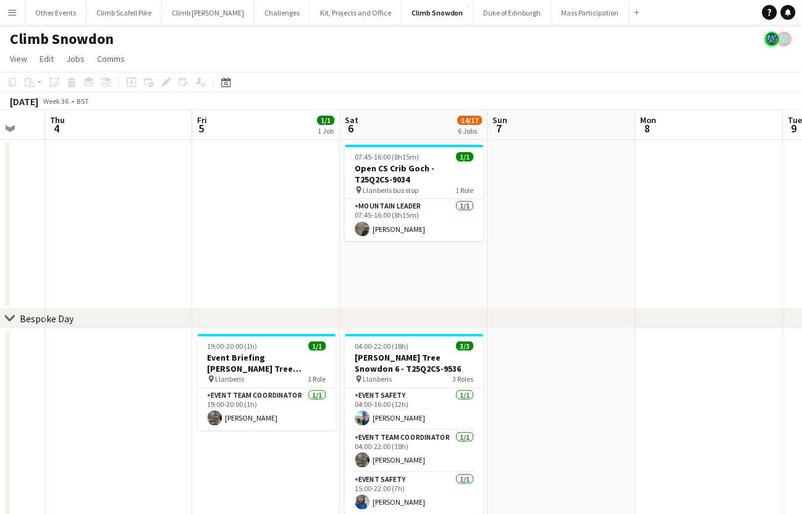
drag, startPoint x: 330, startPoint y: 279, endPoint x: 341, endPoint y: 282, distance: 11.0
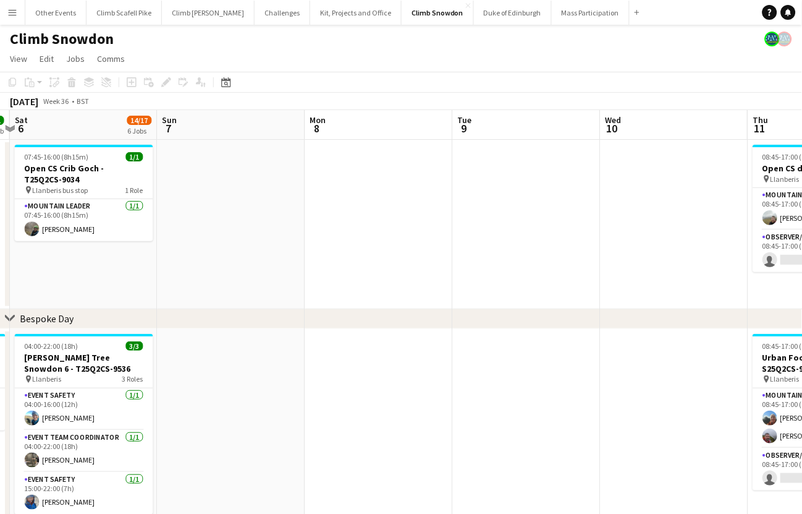
drag, startPoint x: 445, startPoint y: 282, endPoint x: 291, endPoint y: 299, distance: 155.4
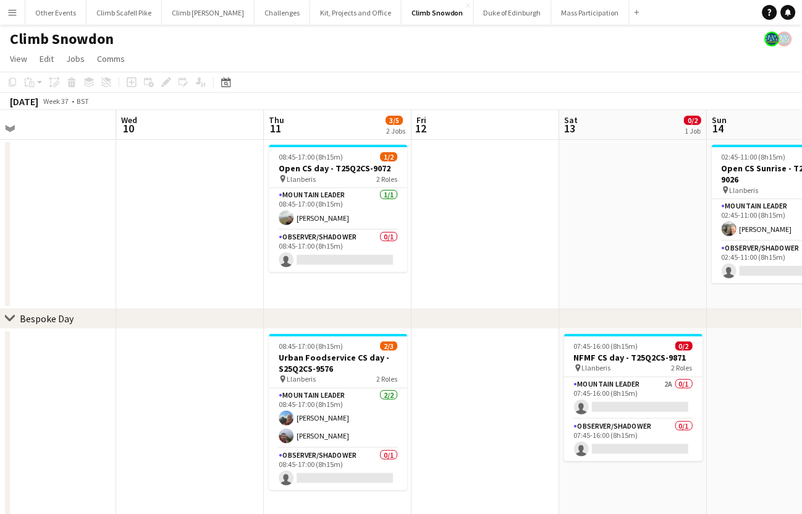
drag, startPoint x: 493, startPoint y: 293, endPoint x: 475, endPoint y: 293, distance: 17.3
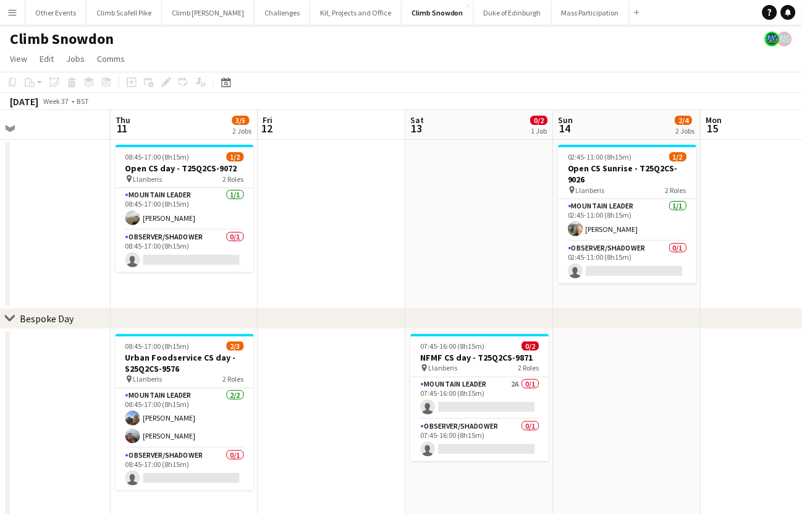
scroll to position [0, 399]
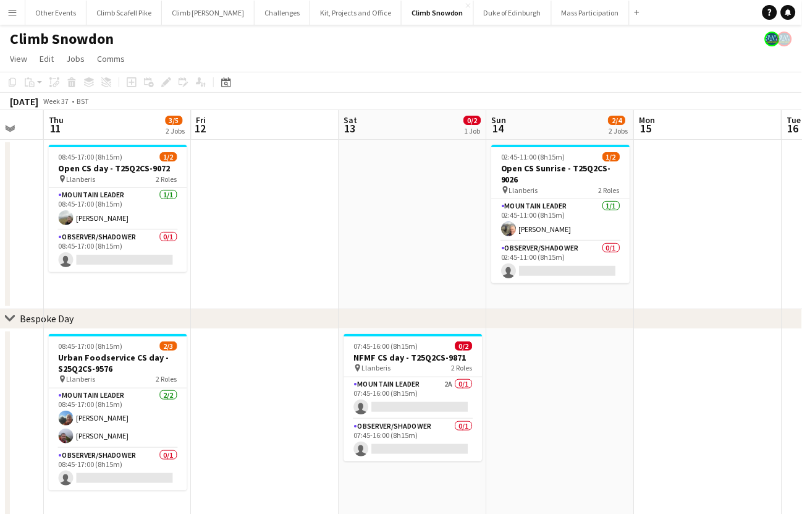
drag, startPoint x: 556, startPoint y: 256, endPoint x: 416, endPoint y: 268, distance: 140.2
click at [408, 395] on app-card-role "Mountain Leader 2A 0/1 07:45-16:00 (8h15m) single-neutral-actions" at bounding box center [413, 398] width 138 height 42
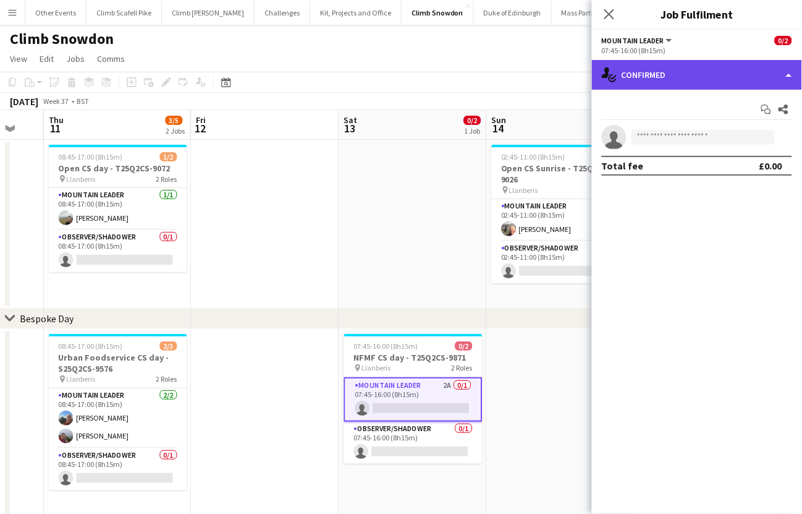
click at [689, 73] on div "single-neutral-actions-check-2 Confirmed" at bounding box center [697, 75] width 210 height 30
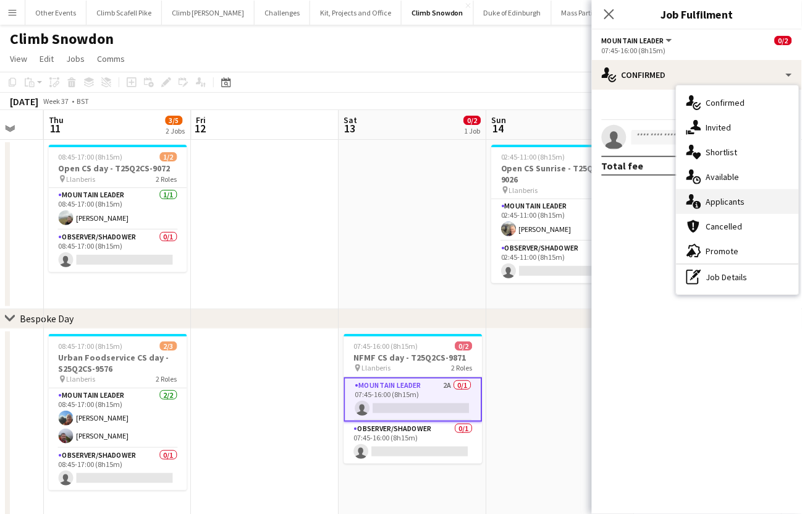
click at [733, 205] on div "single-neutral-actions-information Applicants" at bounding box center [738, 201] width 122 height 25
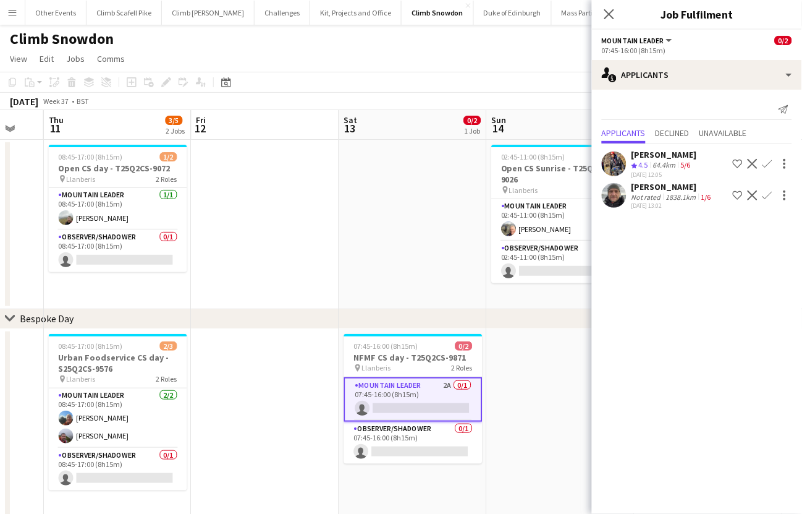
click at [770, 163] on app-icon "Confirm" at bounding box center [768, 164] width 10 height 10
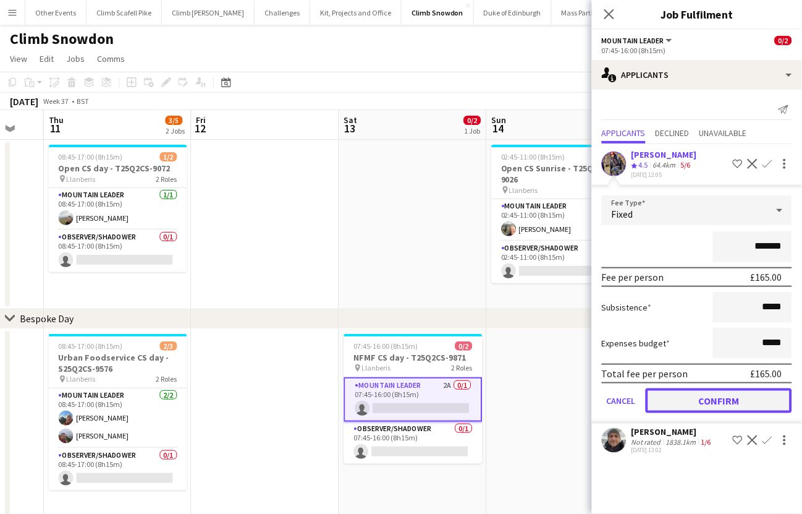
click at [739, 404] on button "Confirm" at bounding box center [719, 400] width 146 height 25
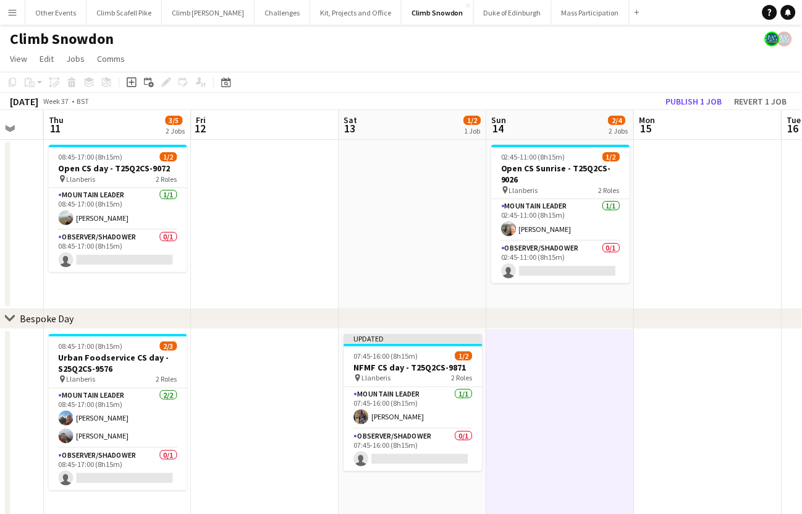
click at [693, 90] on app-toolbar "Copy Paste Paste Command V Paste with crew Command Shift V Paste linked Job [GE…" at bounding box center [401, 82] width 802 height 21
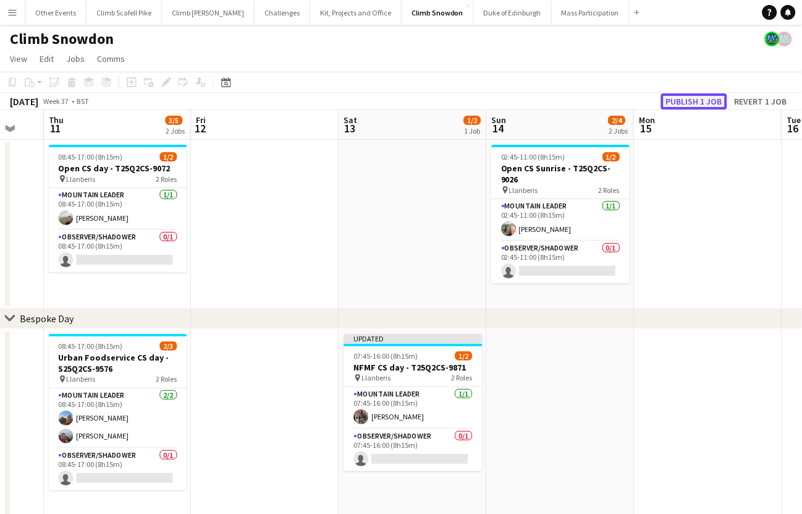
click at [694, 100] on button "Publish 1 job" at bounding box center [694, 101] width 66 height 16
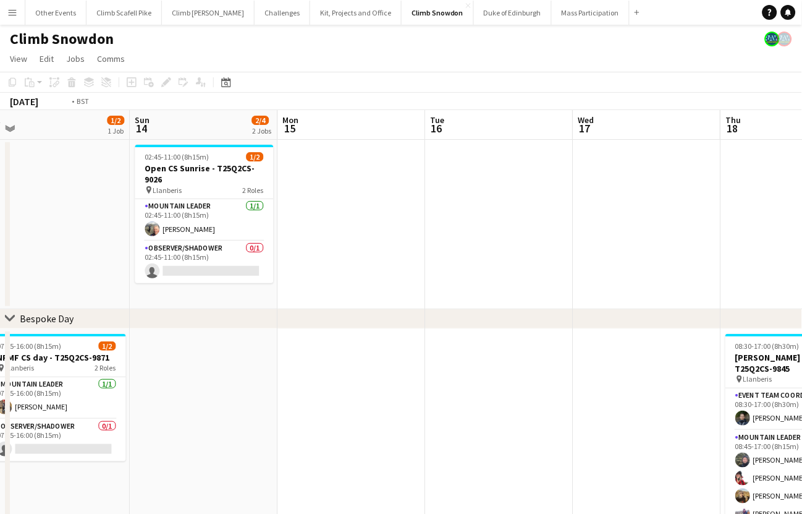
drag, startPoint x: 449, startPoint y: 375, endPoint x: 73, endPoint y: 370, distance: 376.5
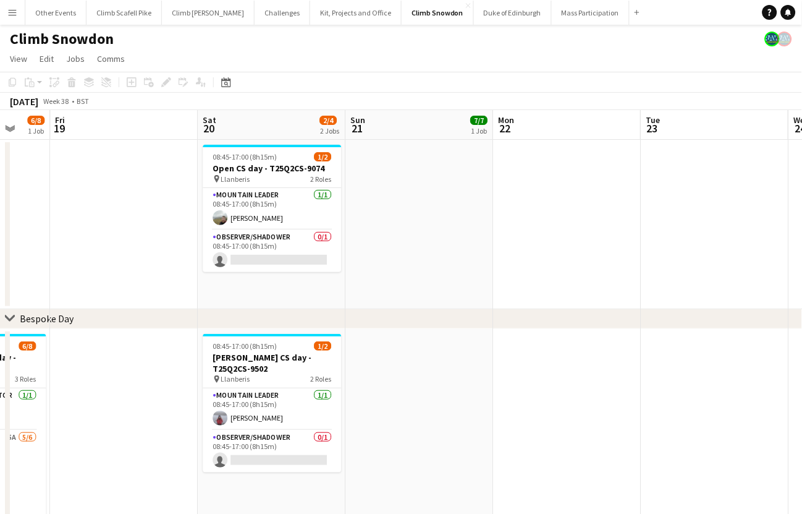
drag, startPoint x: 477, startPoint y: 360, endPoint x: 122, endPoint y: 384, distance: 355.6
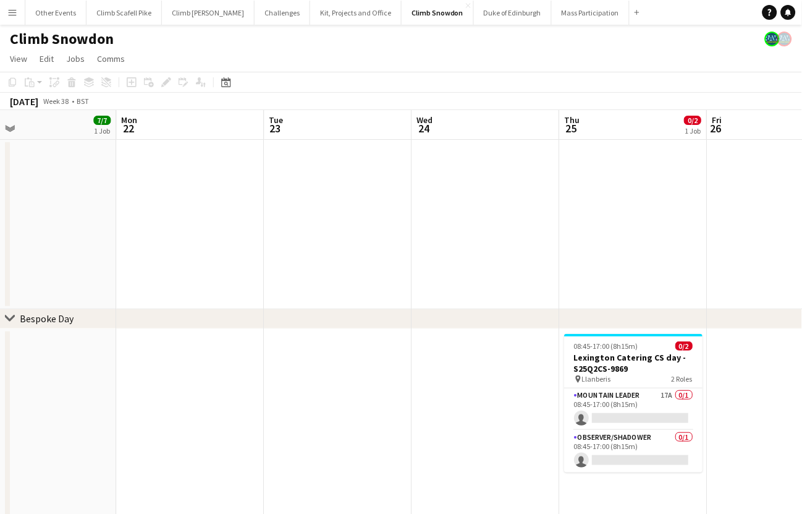
drag, startPoint x: 467, startPoint y: 360, endPoint x: 472, endPoint y: 380, distance: 21.0
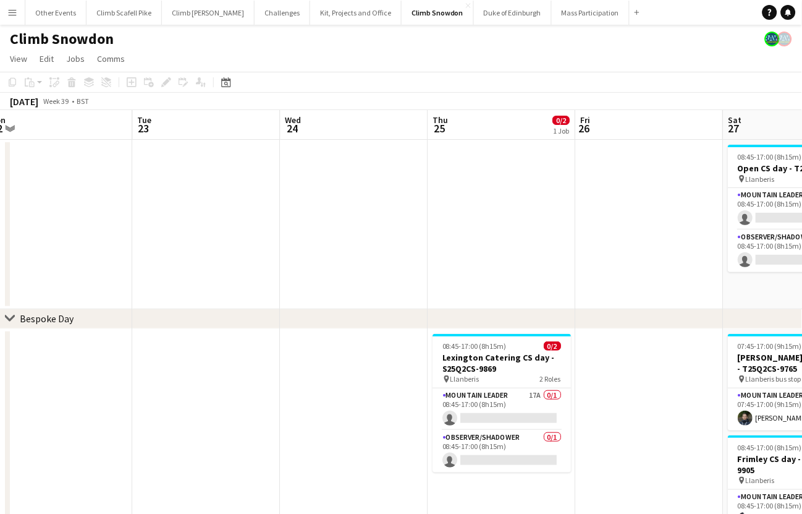
scroll to position [0, 510]
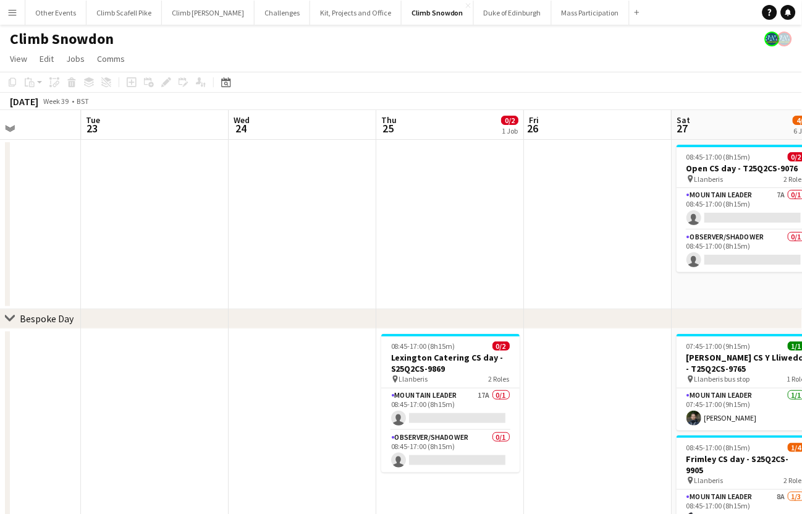
drag, startPoint x: 550, startPoint y: 370, endPoint x: 367, endPoint y: 367, distance: 183.0
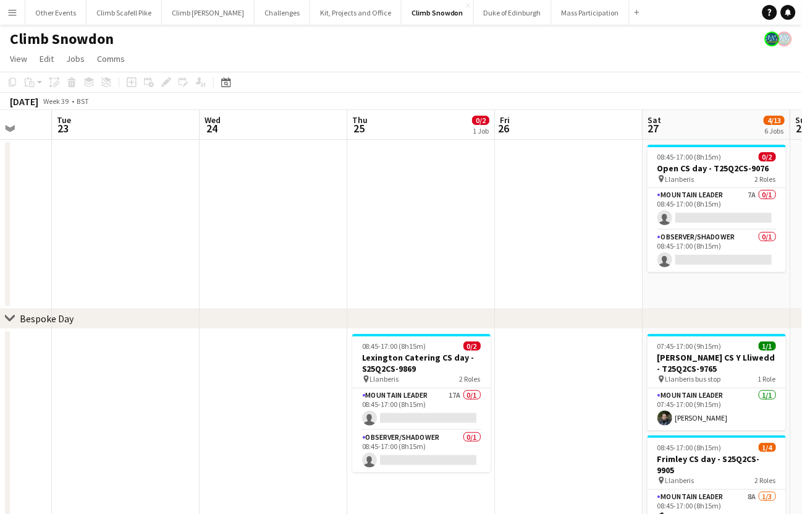
drag, startPoint x: 224, startPoint y: 396, endPoint x: 345, endPoint y: 360, distance: 126.3
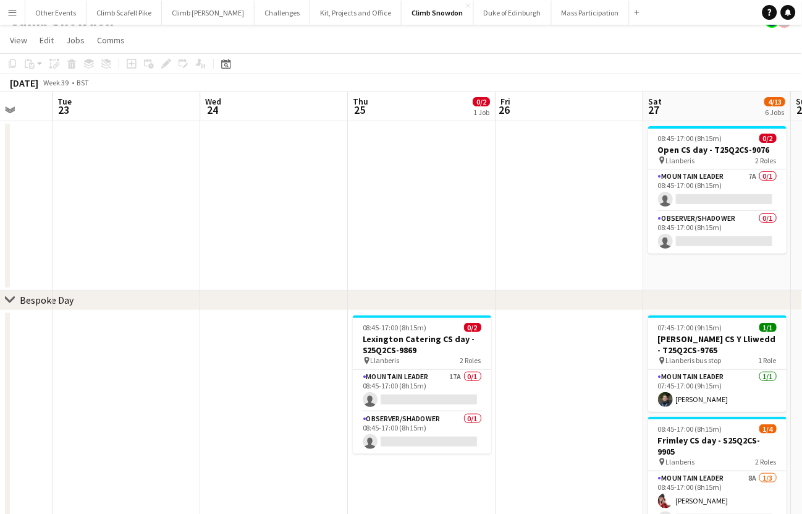
scroll to position [20, 0]
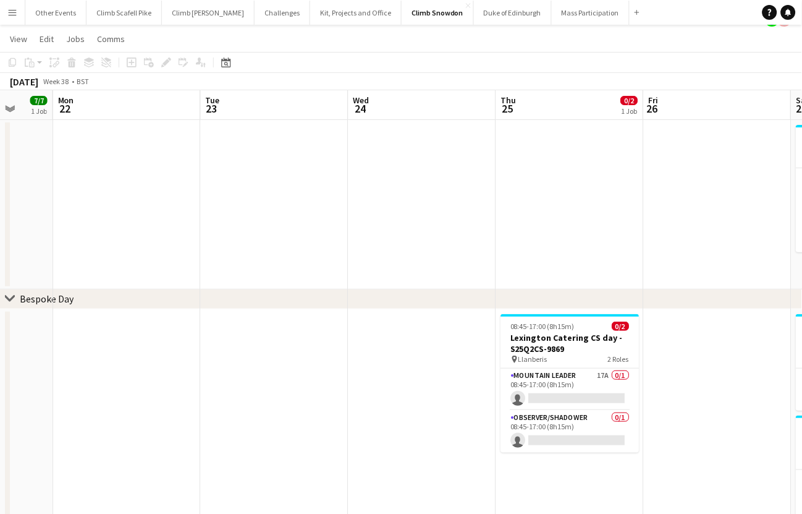
drag, startPoint x: 188, startPoint y: 253, endPoint x: 537, endPoint y: 261, distance: 349.3
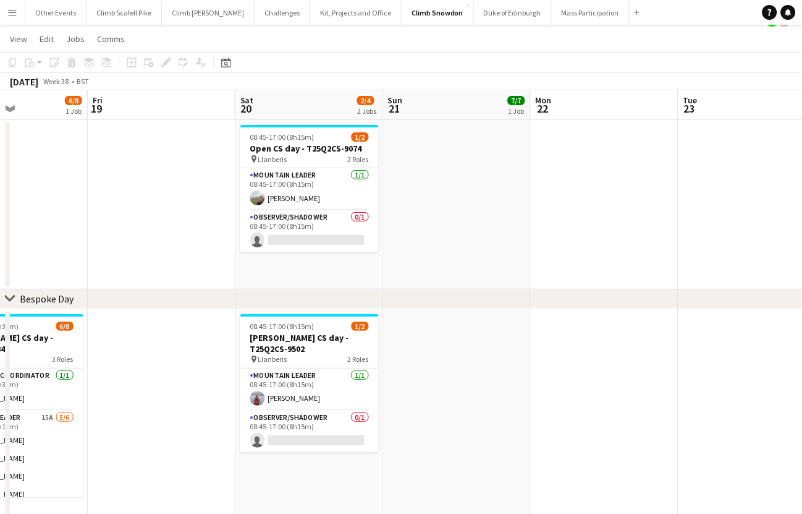
drag, startPoint x: 363, startPoint y: 287, endPoint x: 618, endPoint y: 271, distance: 255.2
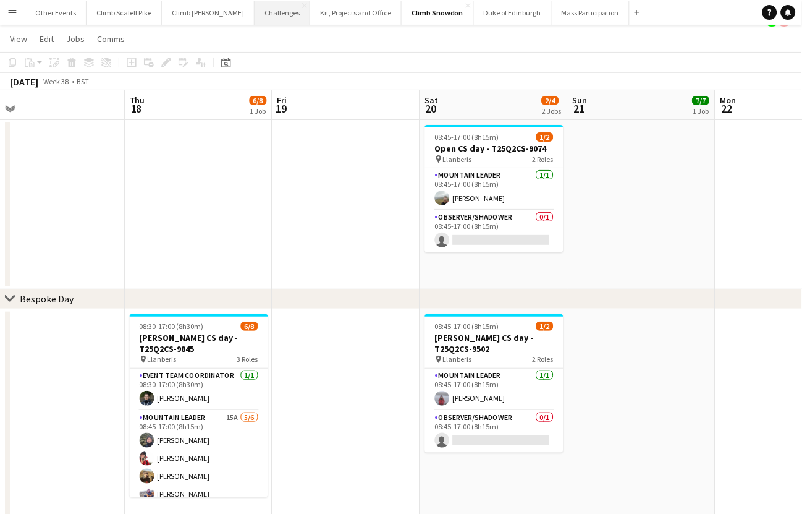
drag, startPoint x: 171, startPoint y: 307, endPoint x: 237, endPoint y: 8, distance: 306.4
